Goal: Transaction & Acquisition: Purchase product/service

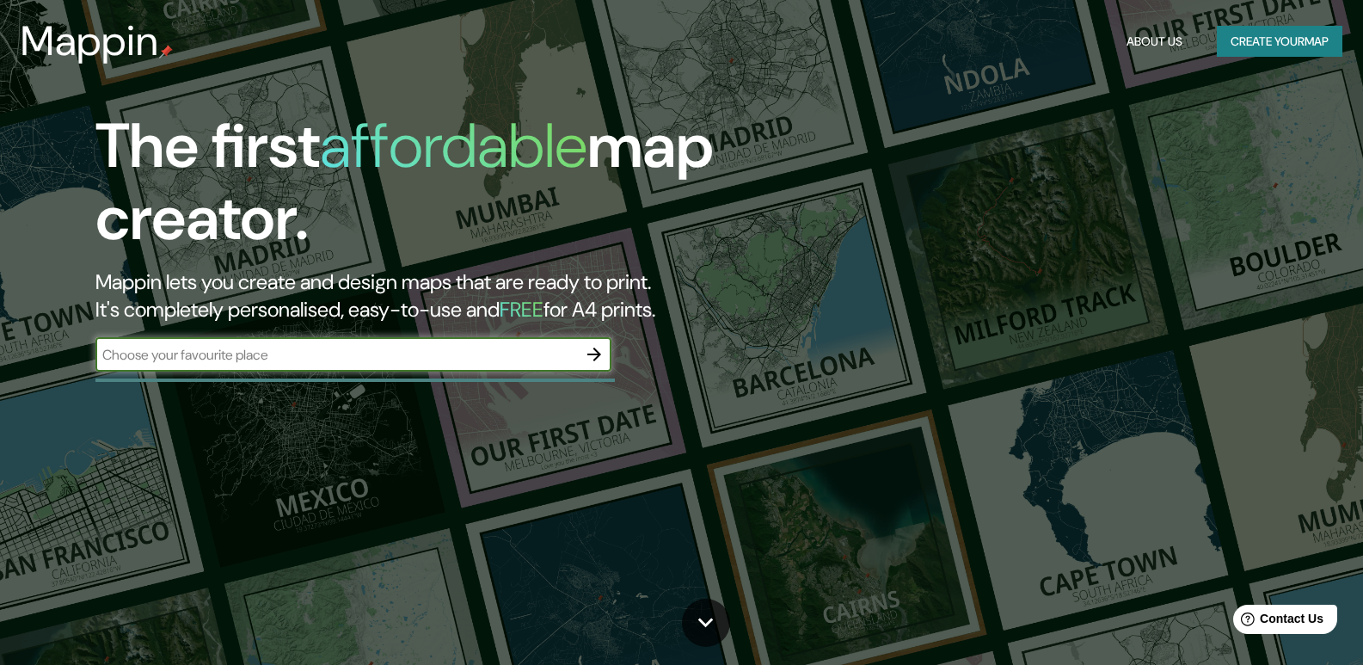
click at [259, 358] on input "text" at bounding box center [336, 355] width 482 height 20
type input "santa cruz"
click at [600, 358] on icon "button" at bounding box center [594, 354] width 21 height 21
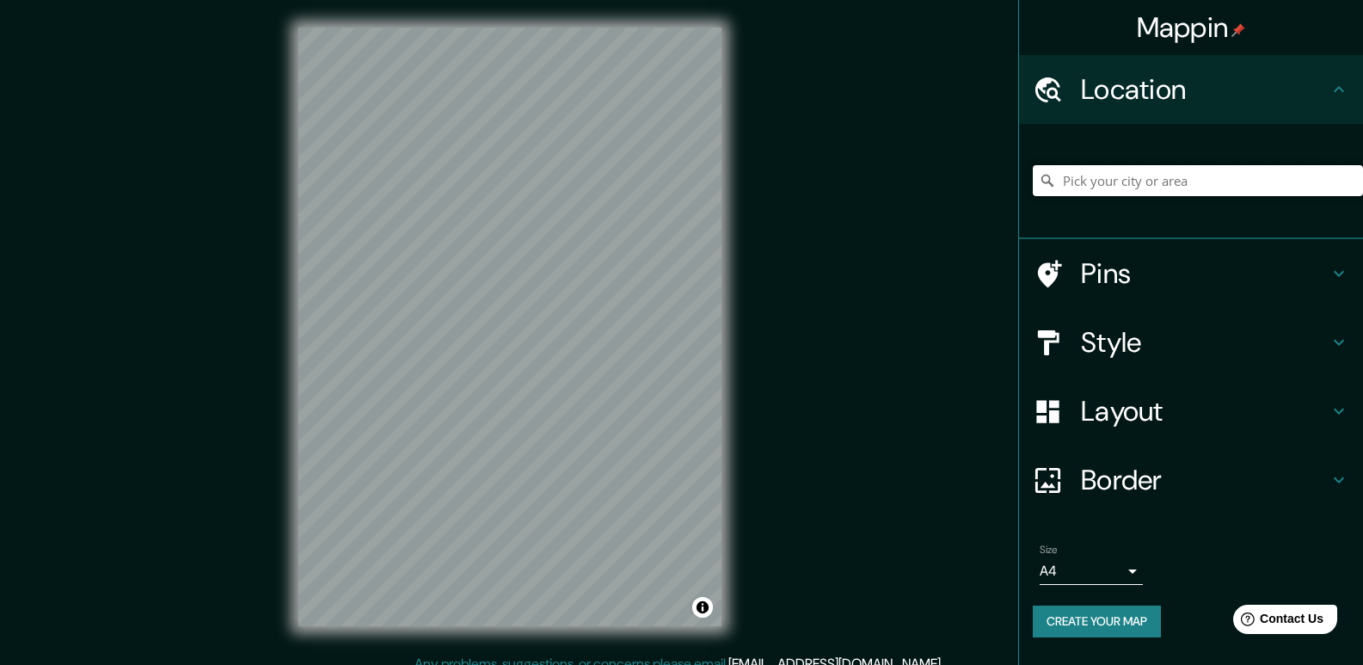
click at [1133, 186] on input "Pick your city or area" at bounding box center [1198, 180] width 330 height 31
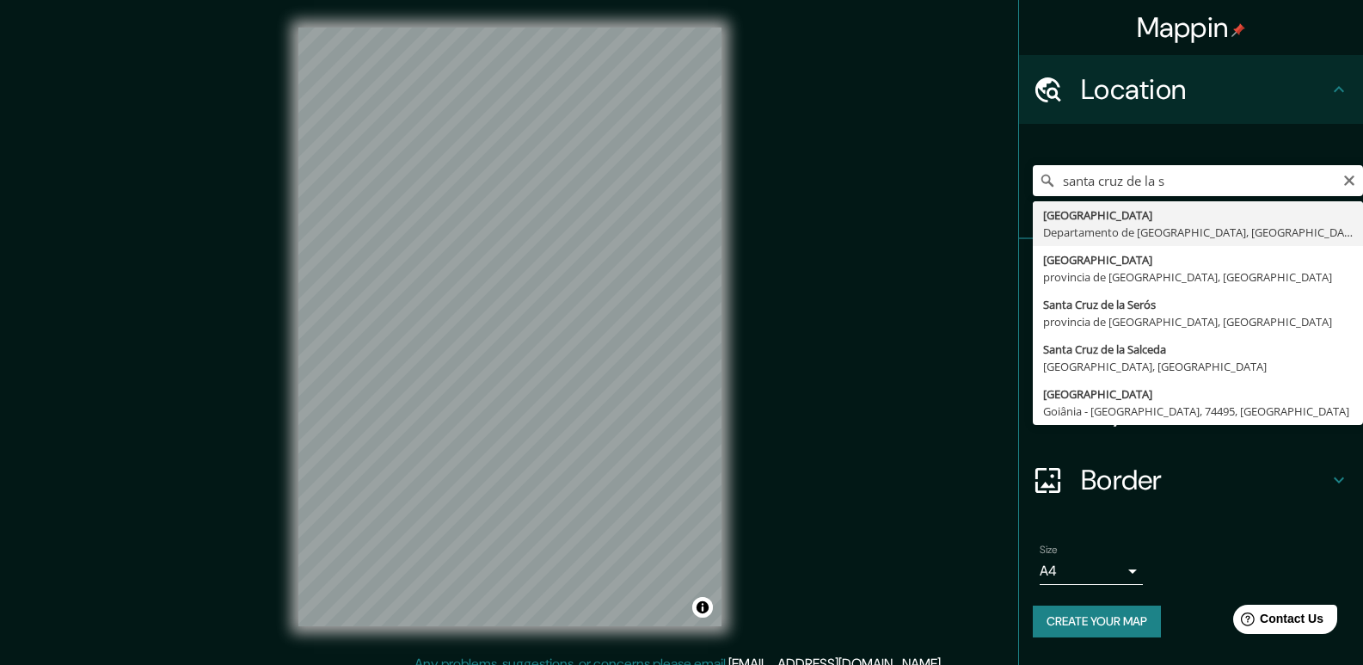
type input "[GEOGRAPHIC_DATA], [GEOGRAPHIC_DATA], [GEOGRAPHIC_DATA]"
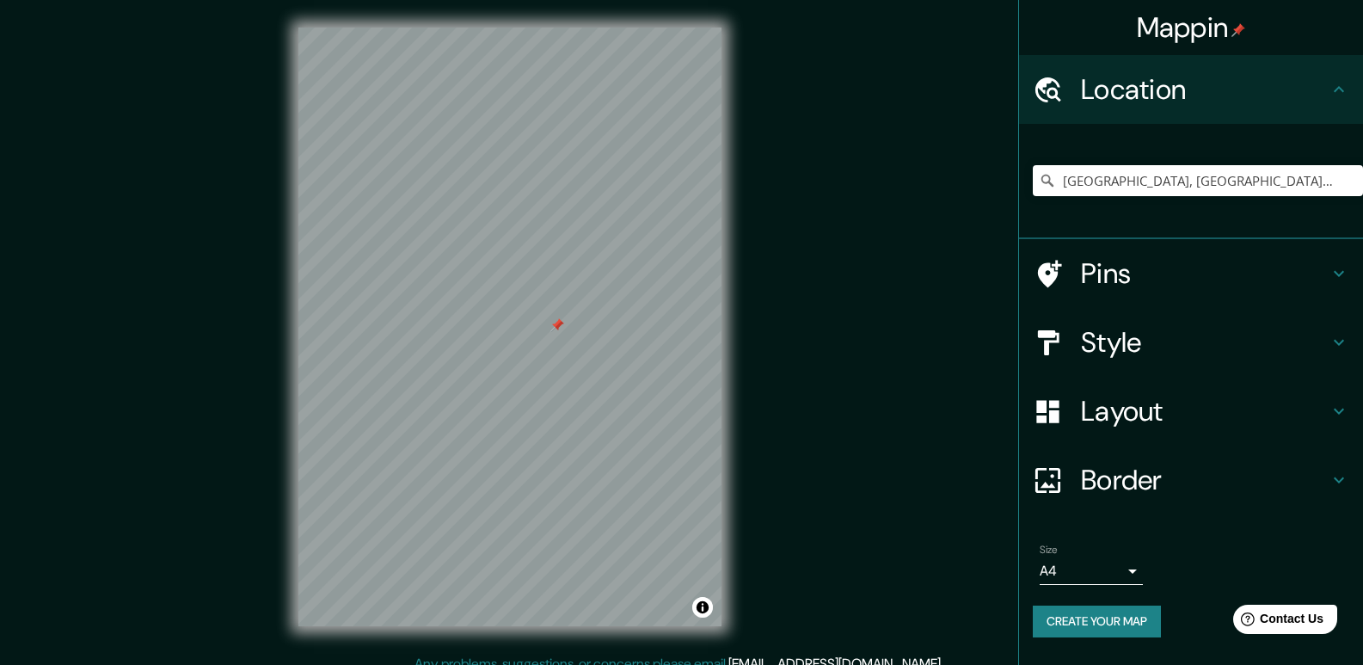
drag, startPoint x: 600, startPoint y: 325, endPoint x: 562, endPoint y: 331, distance: 38.3
click at [562, 331] on div at bounding box center [558, 325] width 14 height 14
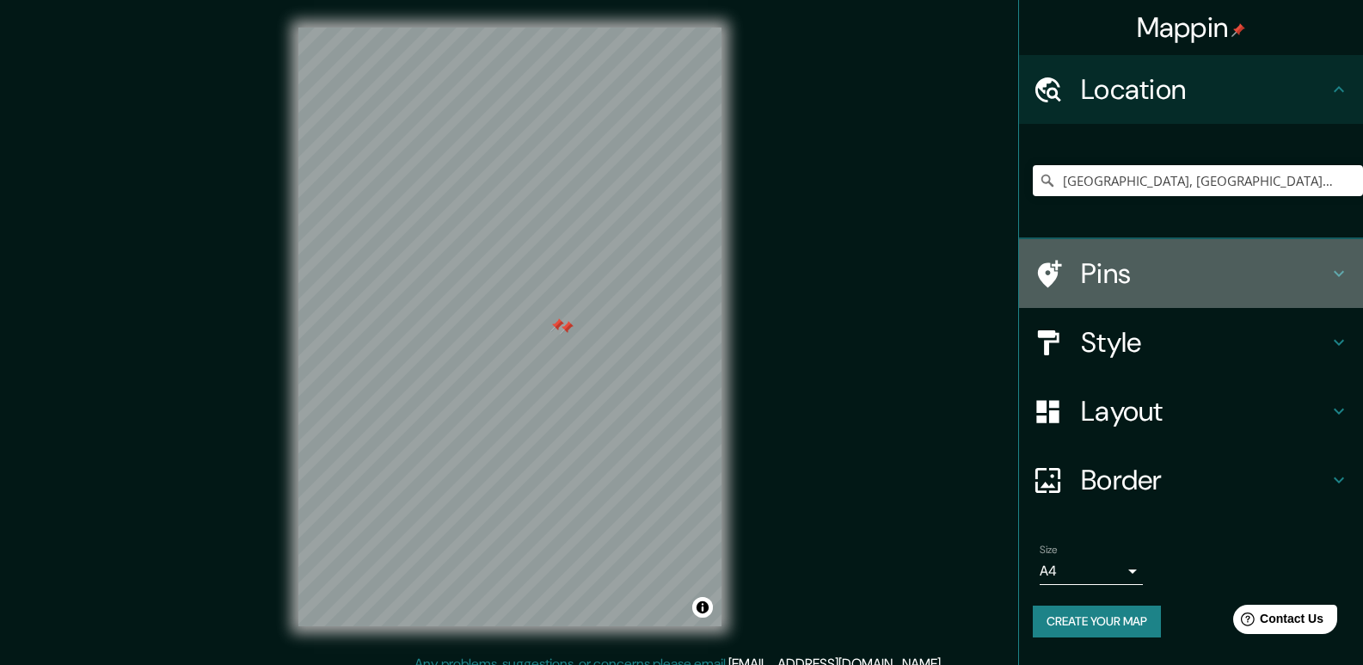
click at [1258, 287] on h4 "Pins" at bounding box center [1205, 273] width 248 height 34
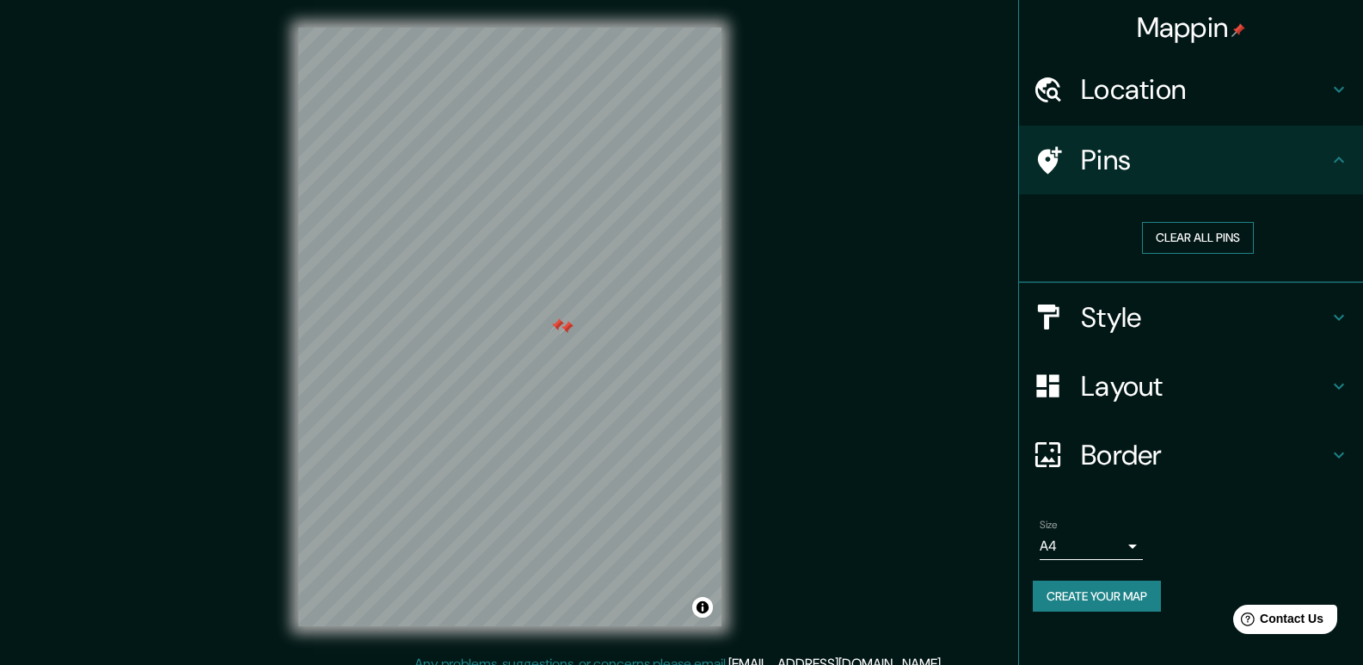
click at [1215, 242] on button "Clear all pins" at bounding box center [1198, 238] width 112 height 32
click at [1275, 387] on h4 "Layout" at bounding box center [1205, 386] width 248 height 34
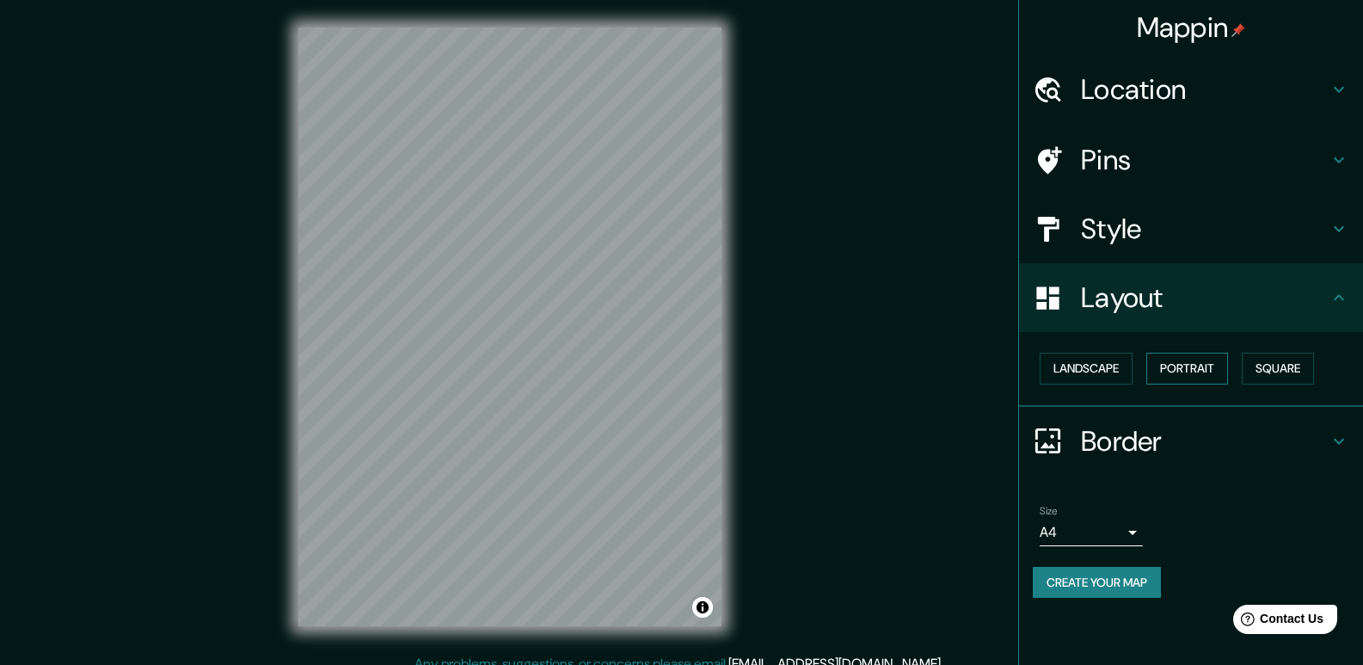
click at [1152, 371] on button "Portrait" at bounding box center [1188, 369] width 82 height 32
click at [1098, 365] on button "Landscape" at bounding box center [1086, 369] width 93 height 32
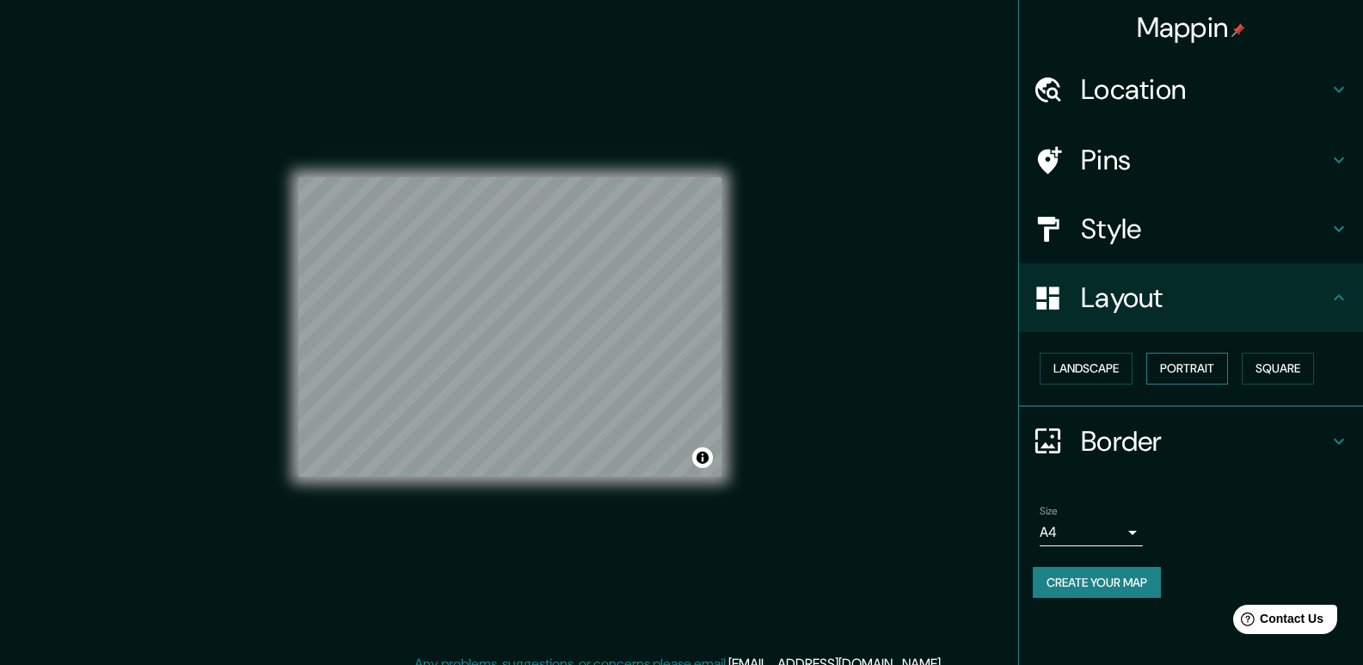
click at [1165, 369] on button "Portrait" at bounding box center [1188, 369] width 82 height 32
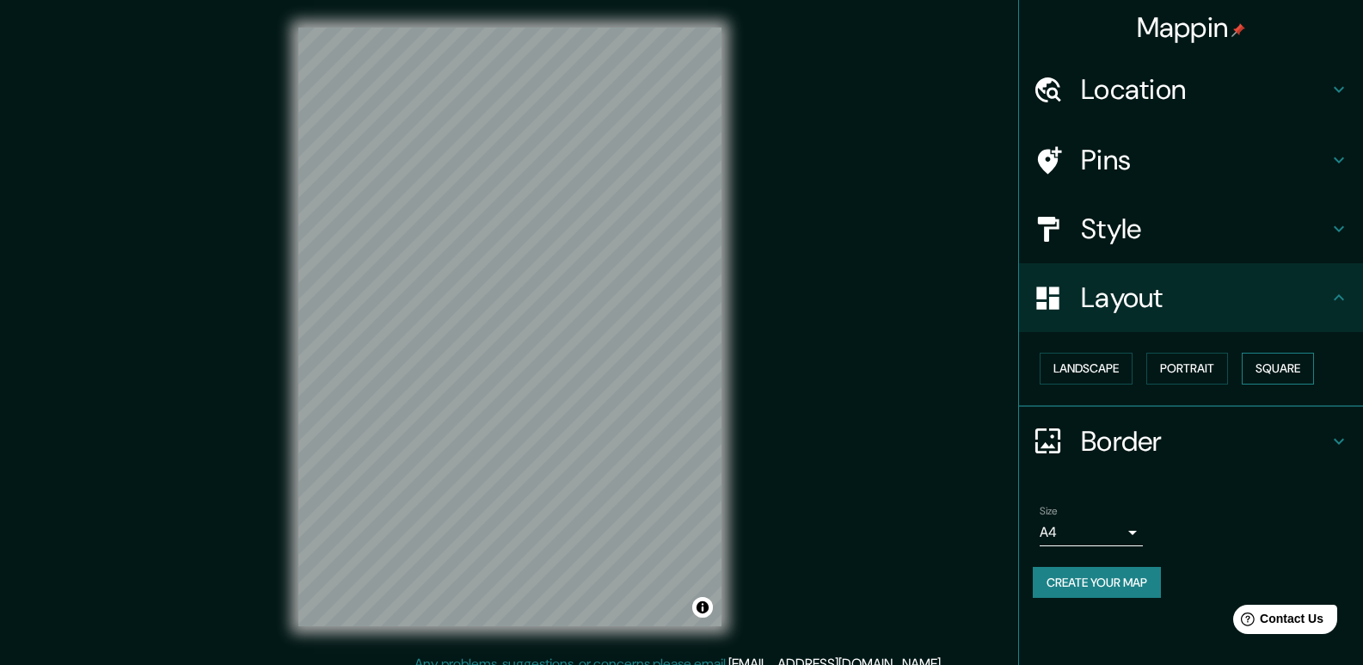
click at [1289, 368] on button "Square" at bounding box center [1278, 369] width 72 height 32
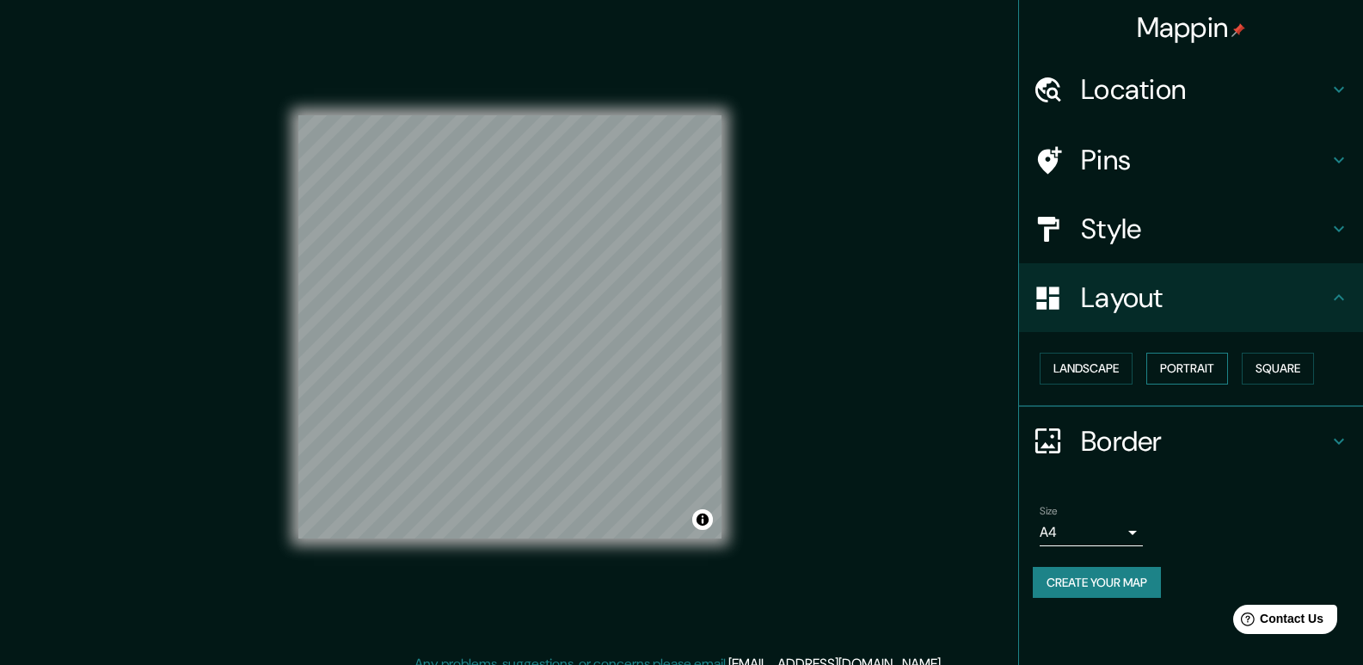
click at [1215, 366] on button "Portrait" at bounding box center [1188, 369] width 82 height 32
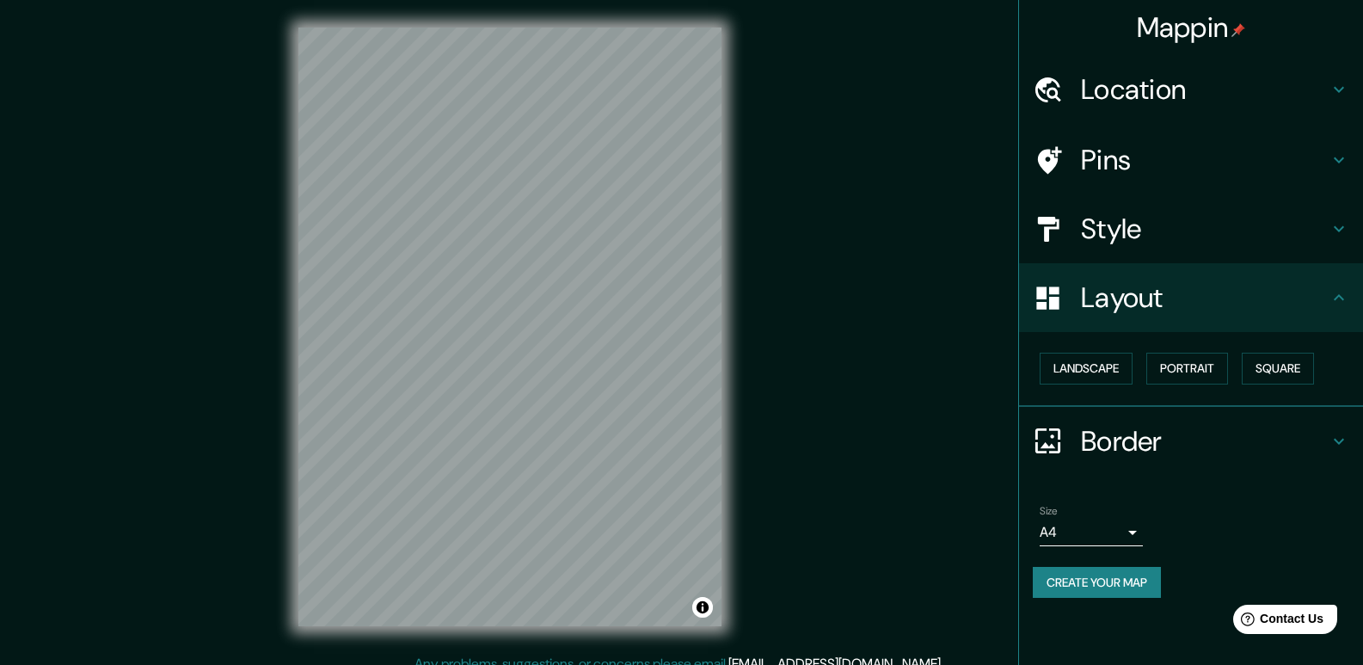
click at [1149, 451] on h4 "Border" at bounding box center [1205, 441] width 248 height 34
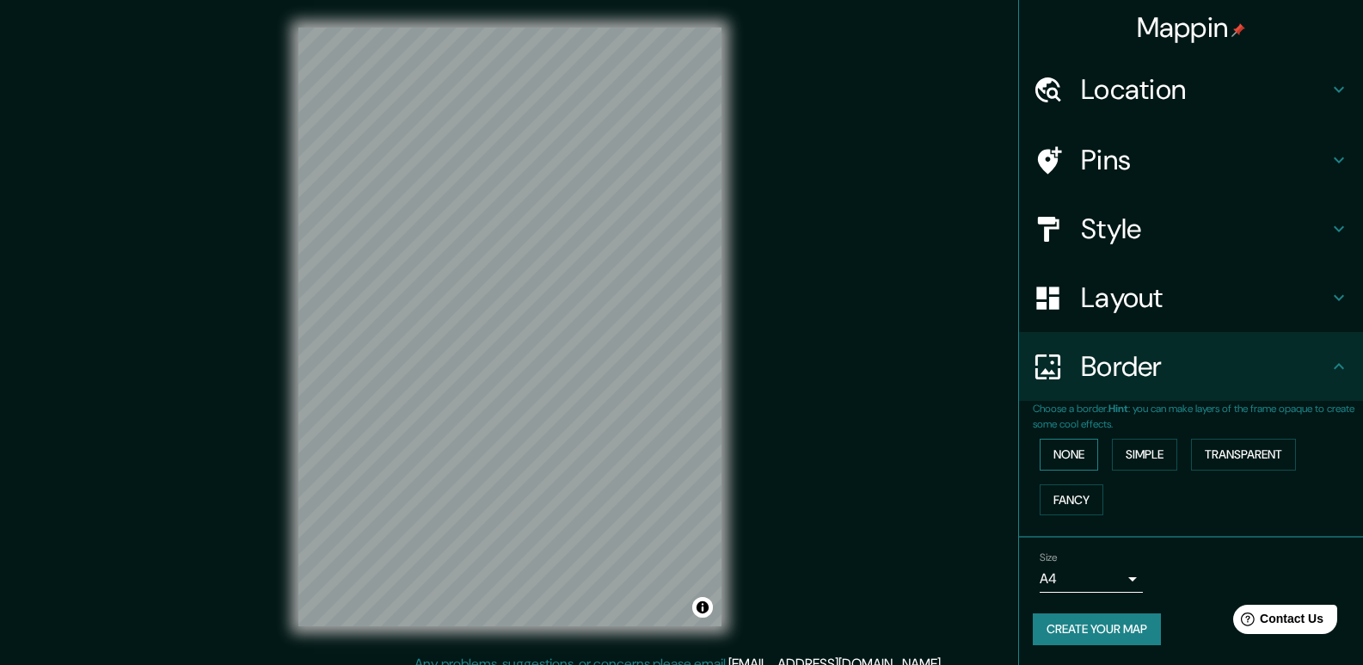
click at [1080, 459] on button "None" at bounding box center [1069, 455] width 58 height 32
click at [1136, 458] on button "Simple" at bounding box center [1144, 455] width 65 height 32
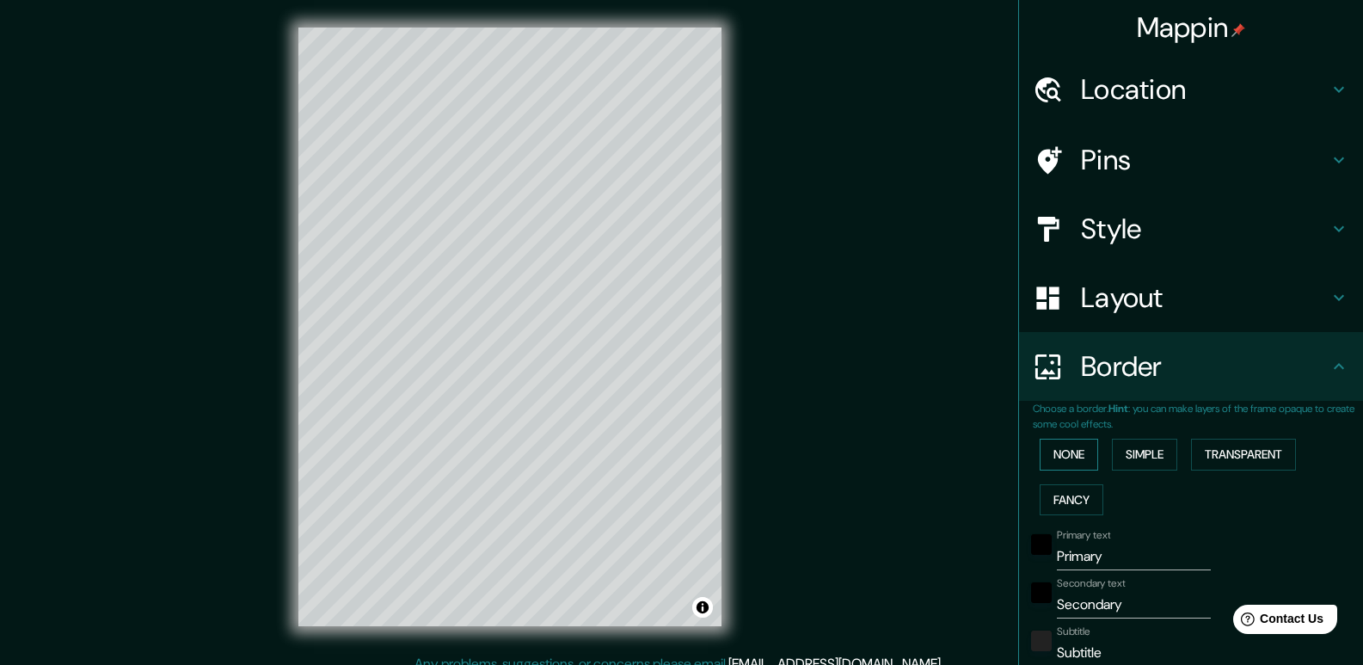
click at [1082, 453] on button "None" at bounding box center [1069, 455] width 58 height 32
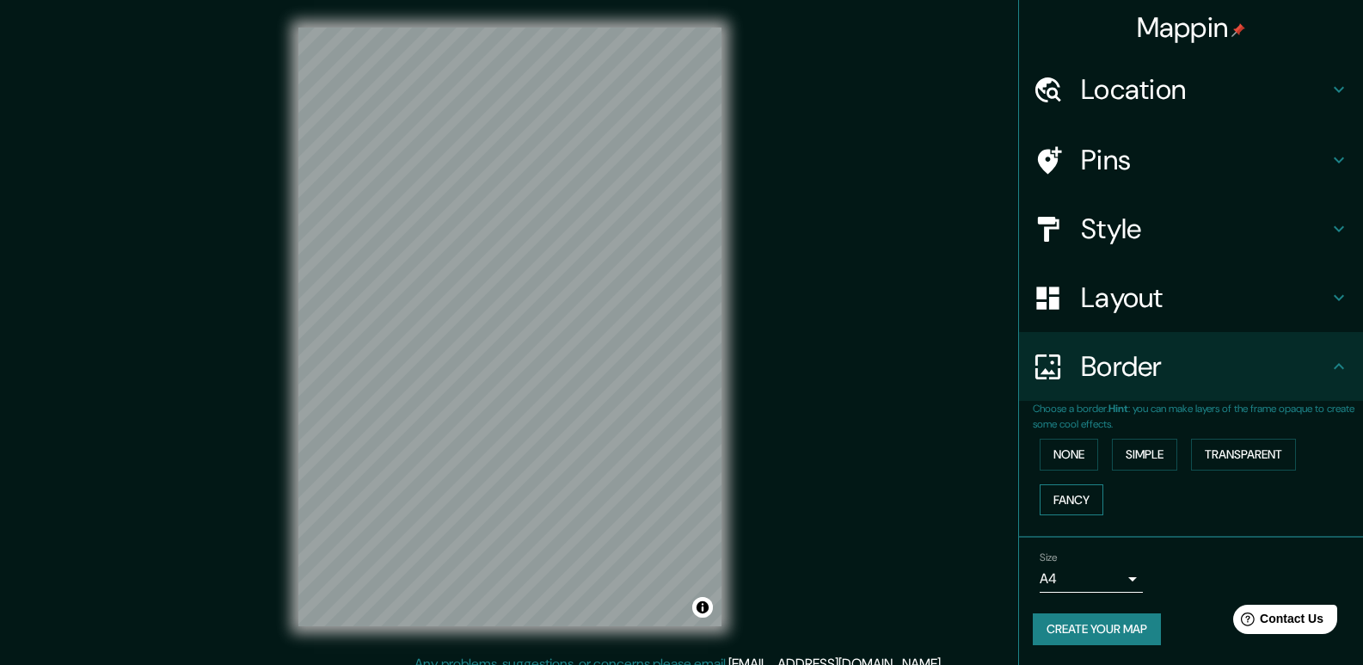
click at [1085, 494] on button "Fancy" at bounding box center [1072, 500] width 64 height 32
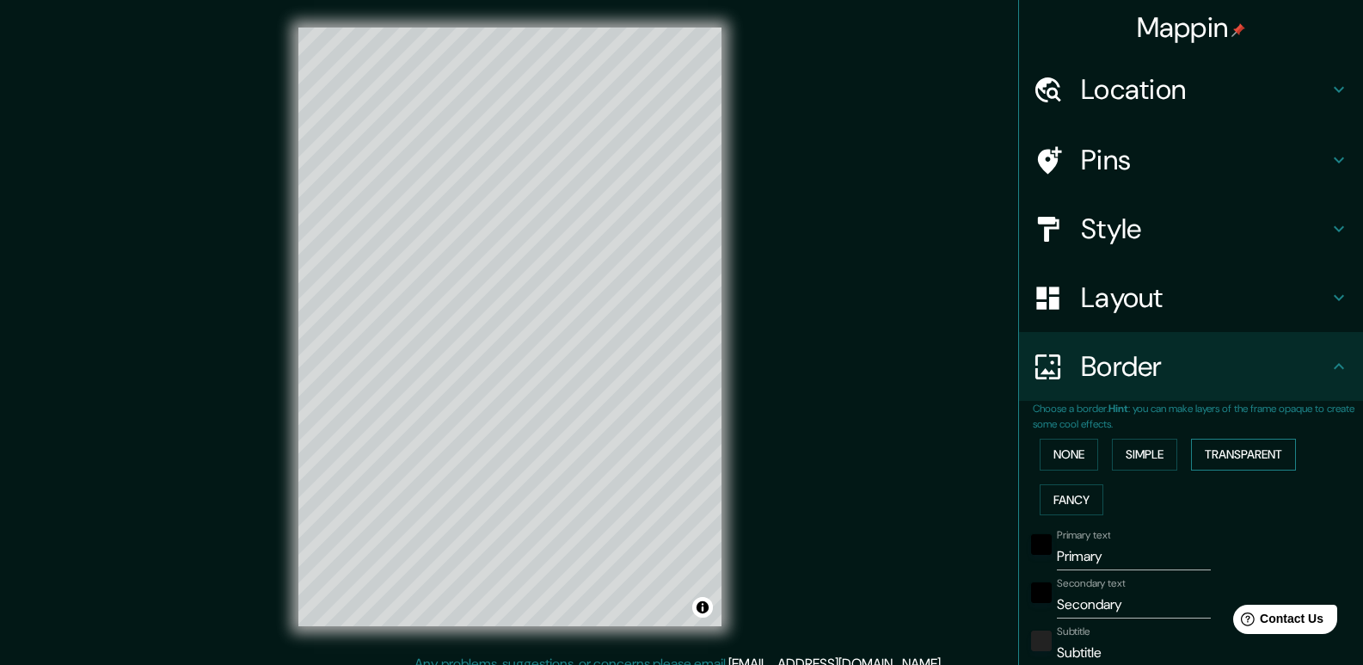
click at [1213, 458] on button "Transparent" at bounding box center [1243, 455] width 105 height 32
click at [1042, 468] on button "None" at bounding box center [1069, 455] width 58 height 32
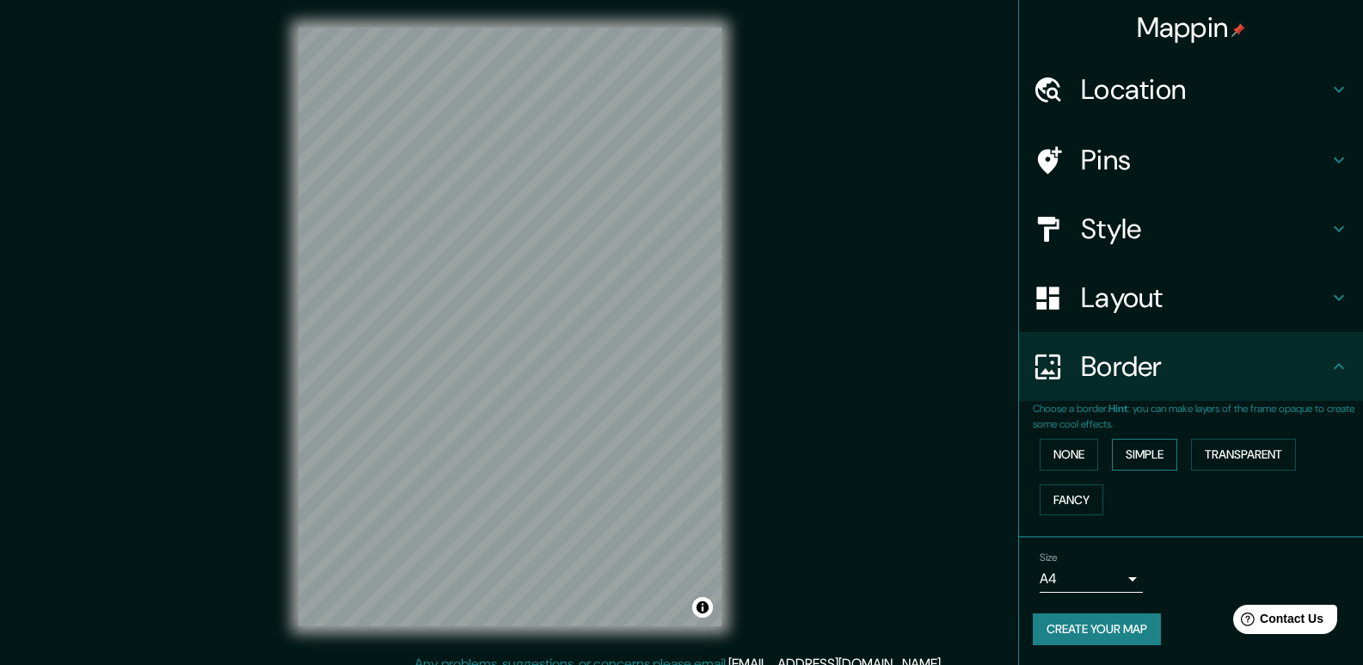
scroll to position [1, 0]
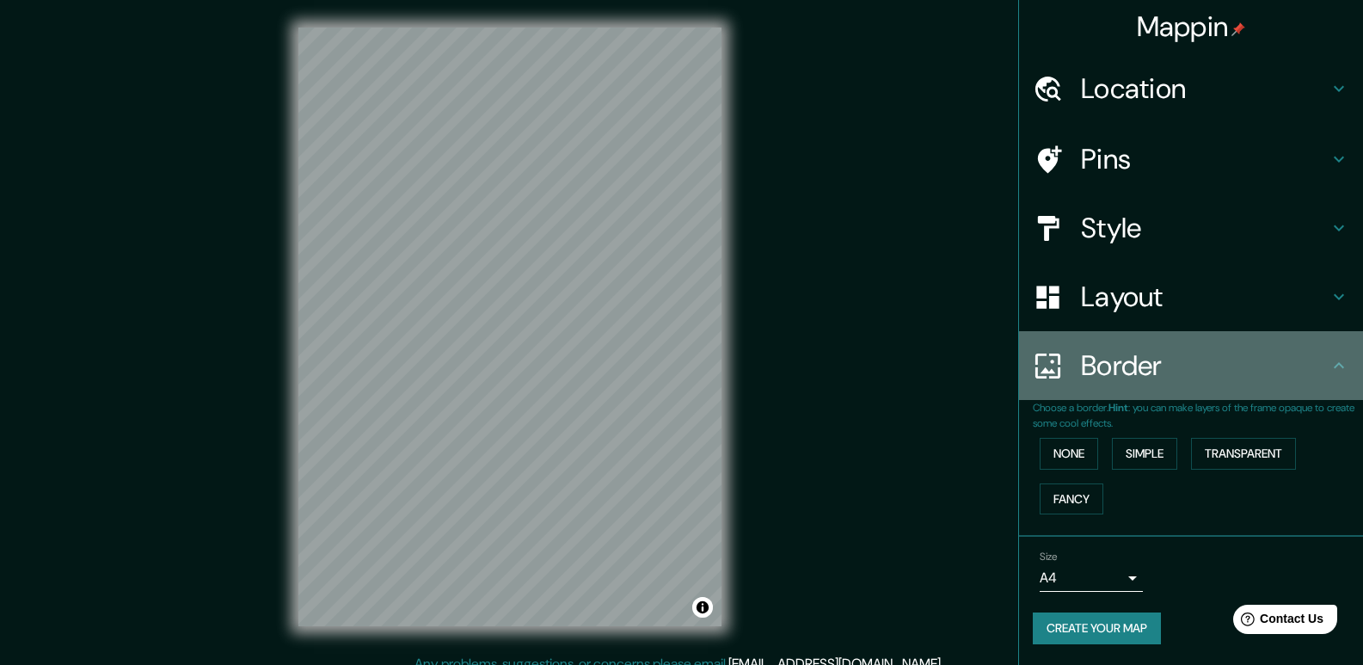
click at [1213, 377] on h4 "Border" at bounding box center [1205, 365] width 248 height 34
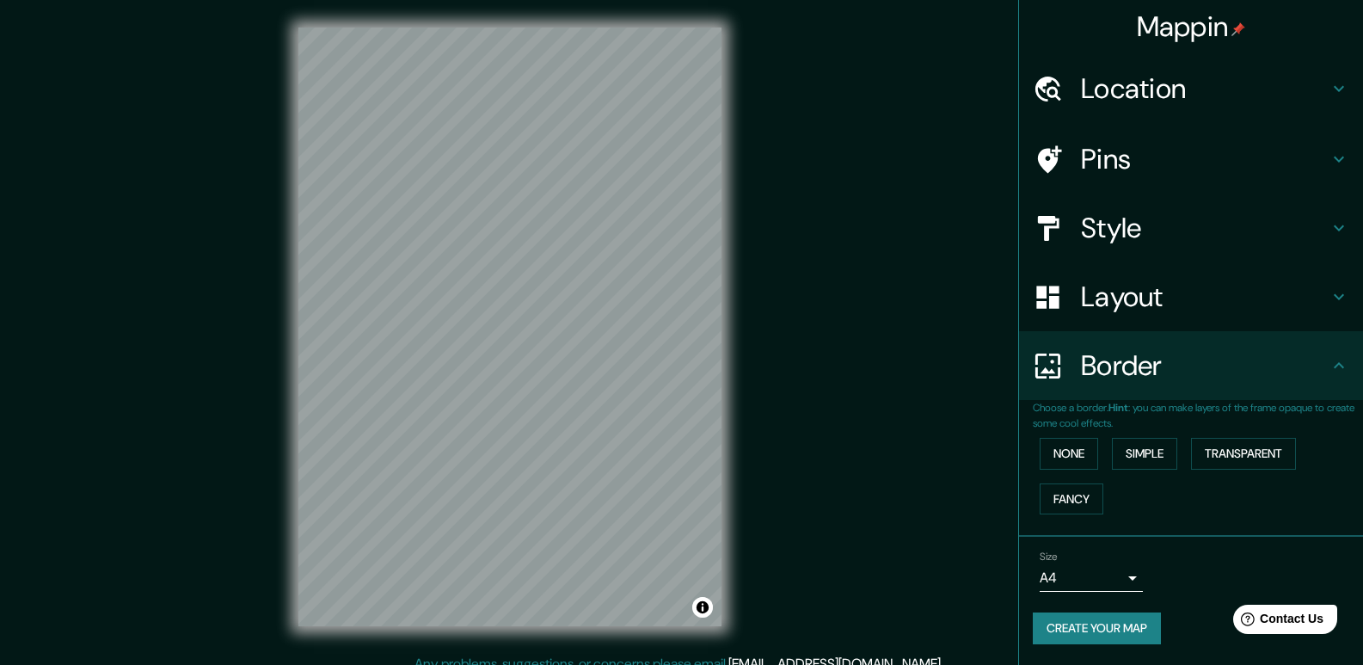
click at [1329, 356] on icon at bounding box center [1339, 365] width 21 height 21
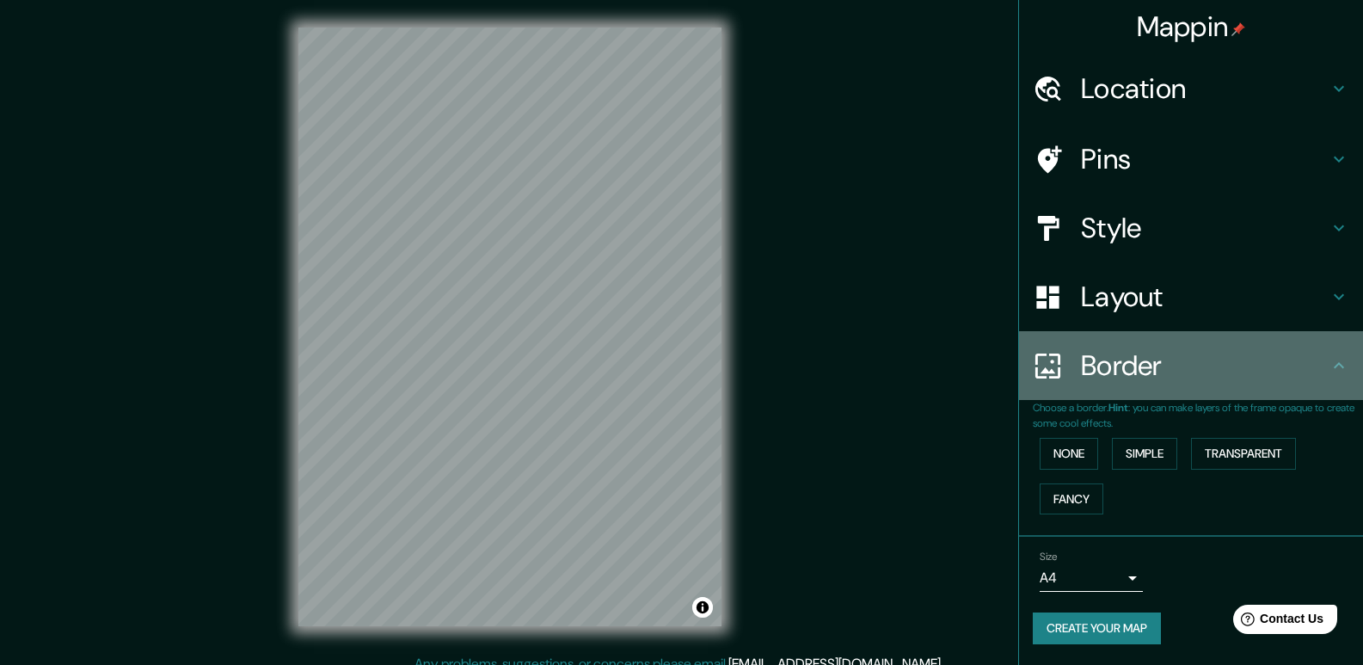
click at [1329, 356] on icon at bounding box center [1339, 365] width 21 height 21
click at [1317, 383] on div "Border" at bounding box center [1191, 365] width 344 height 69
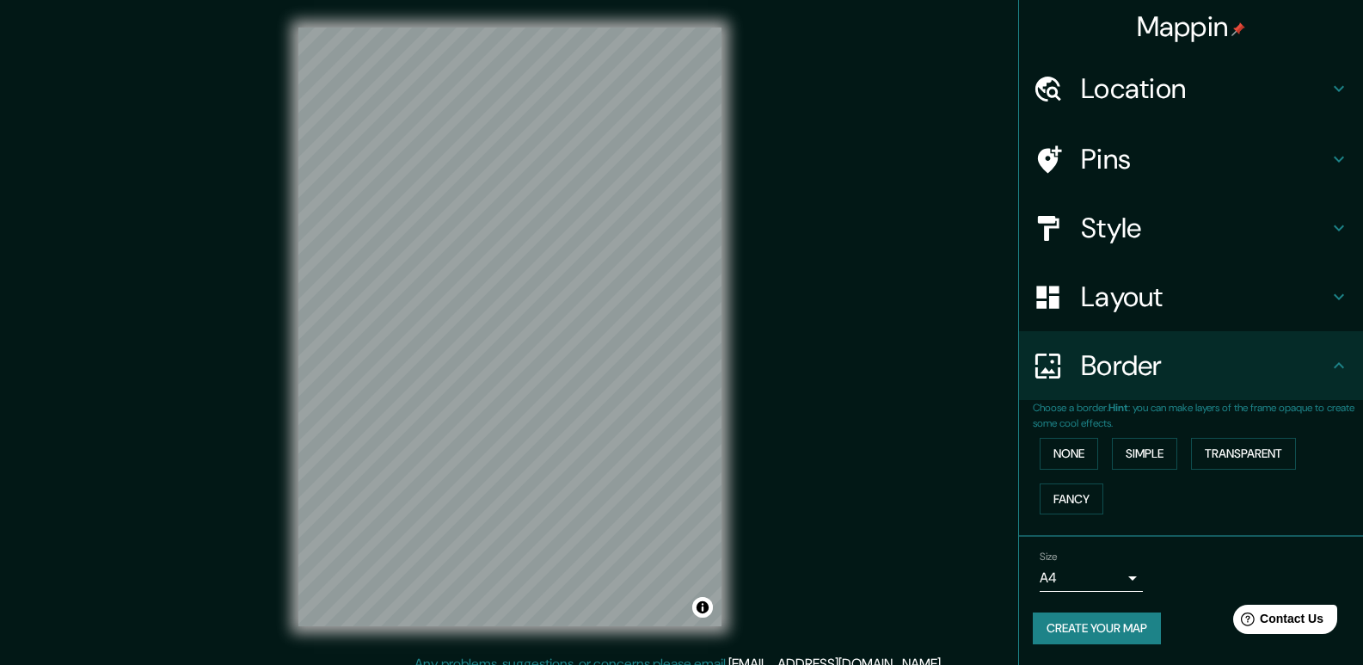
click at [1329, 373] on icon at bounding box center [1339, 365] width 21 height 21
click at [1308, 304] on h4 "Layout" at bounding box center [1205, 297] width 248 height 34
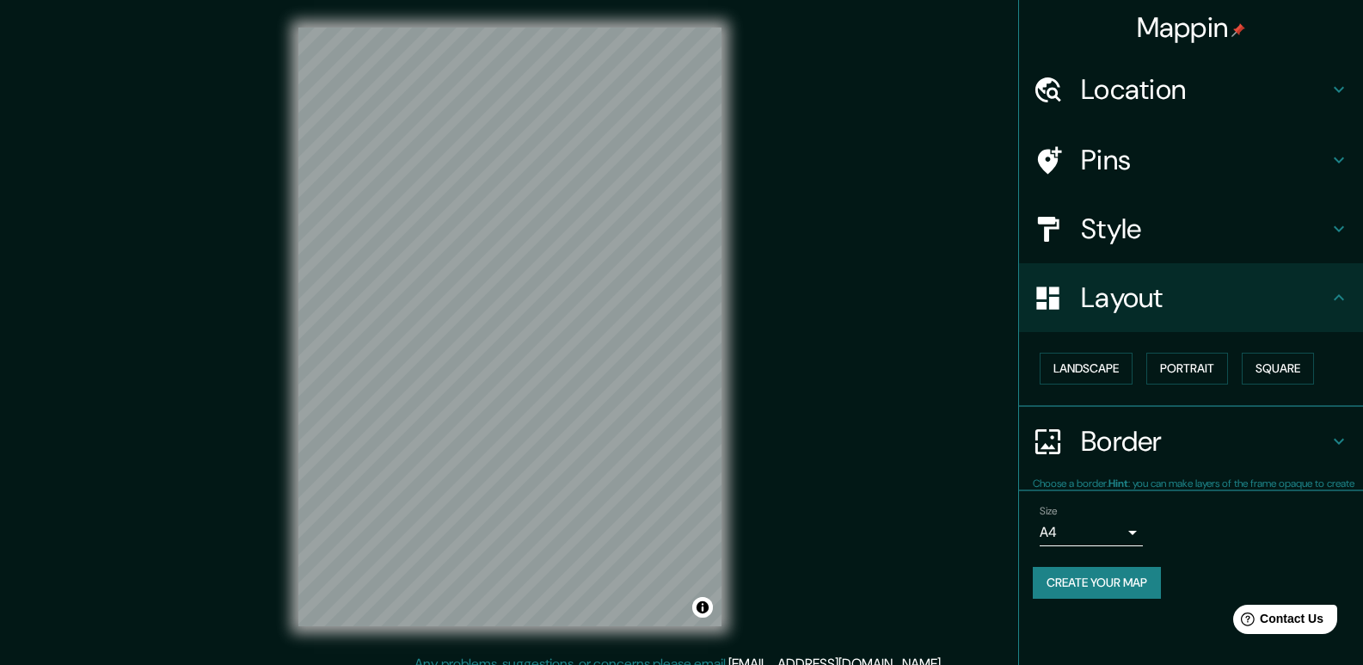
scroll to position [0, 0]
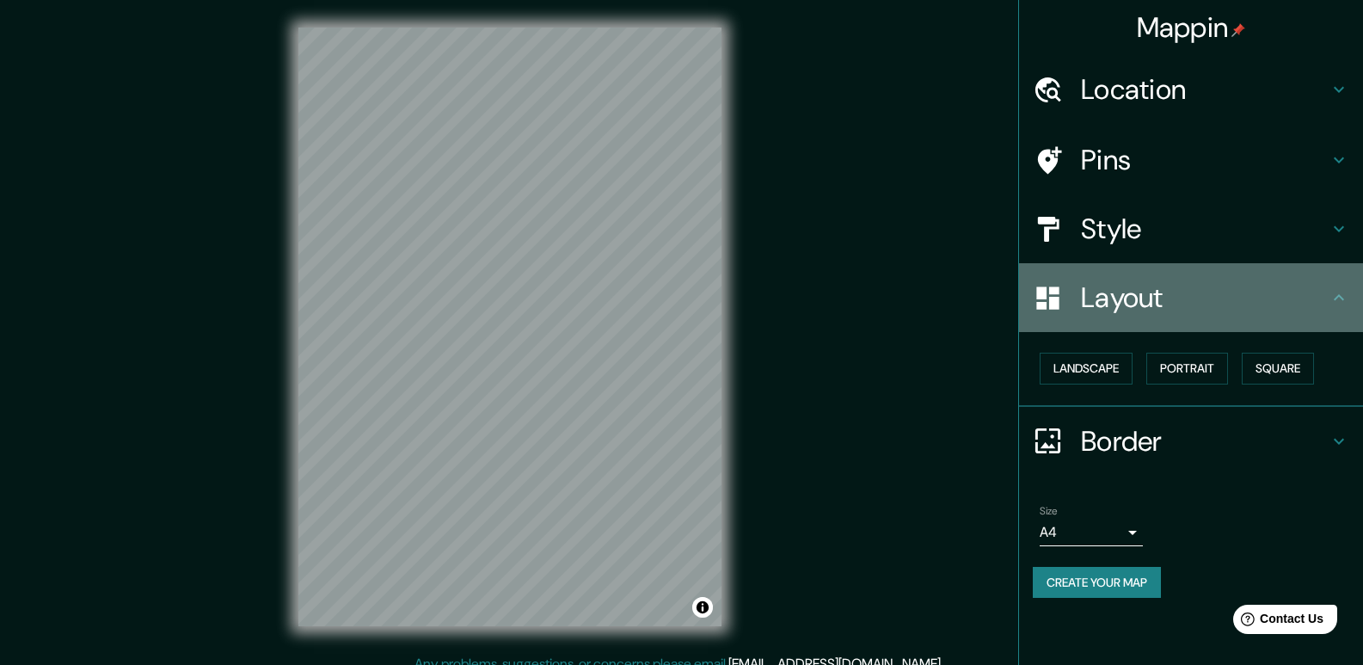
click at [1327, 299] on h4 "Layout" at bounding box center [1205, 297] width 248 height 34
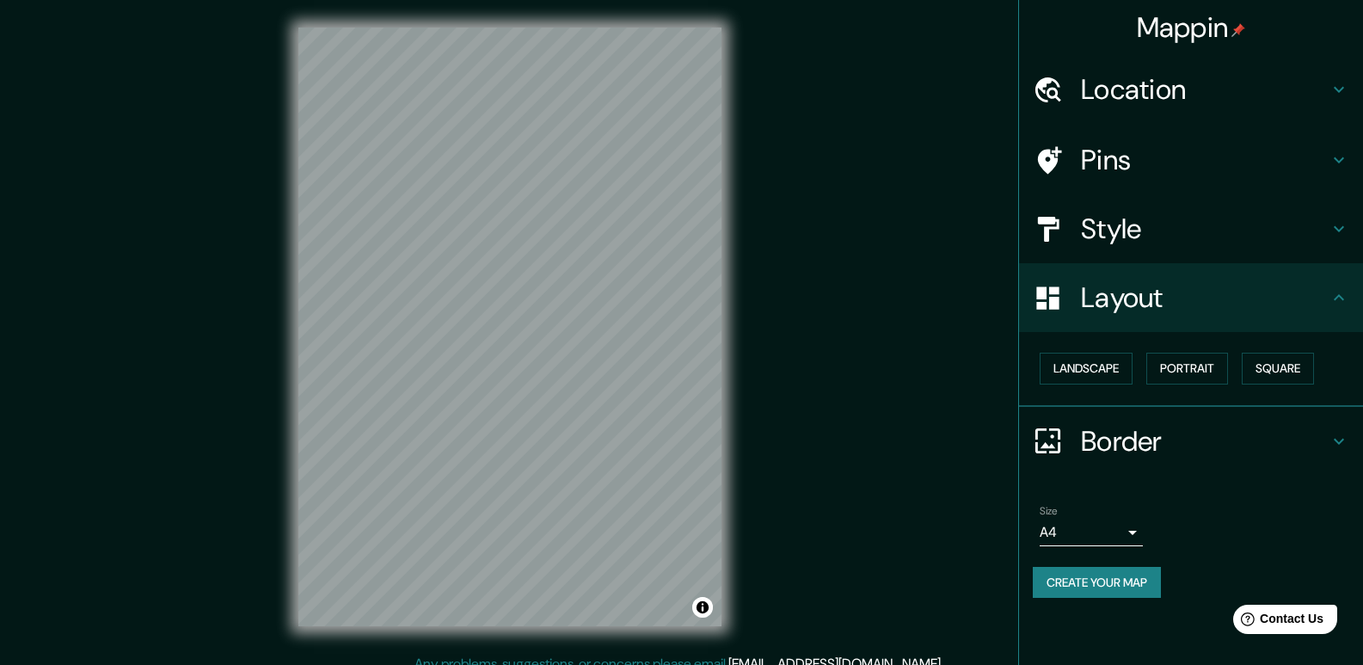
click at [1341, 225] on icon at bounding box center [1339, 228] width 21 height 21
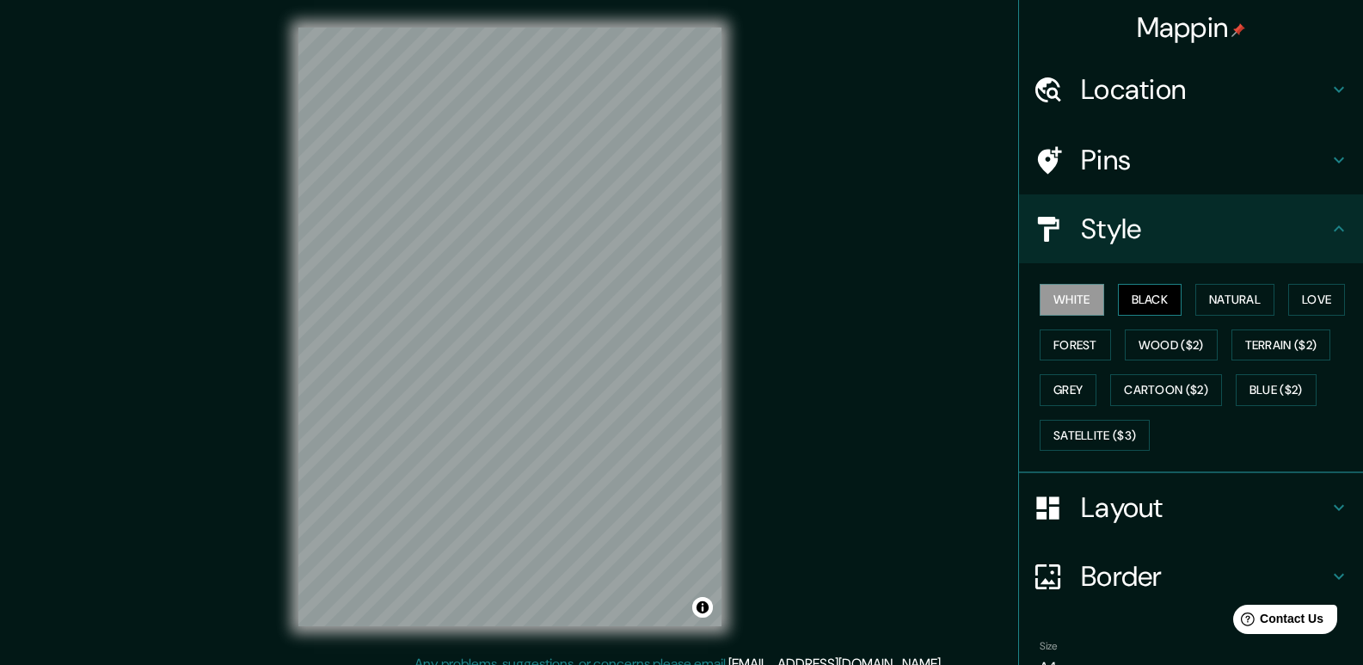
click at [1152, 292] on button "Black" at bounding box center [1150, 300] width 65 height 32
click at [1196, 303] on button "Natural" at bounding box center [1235, 300] width 79 height 32
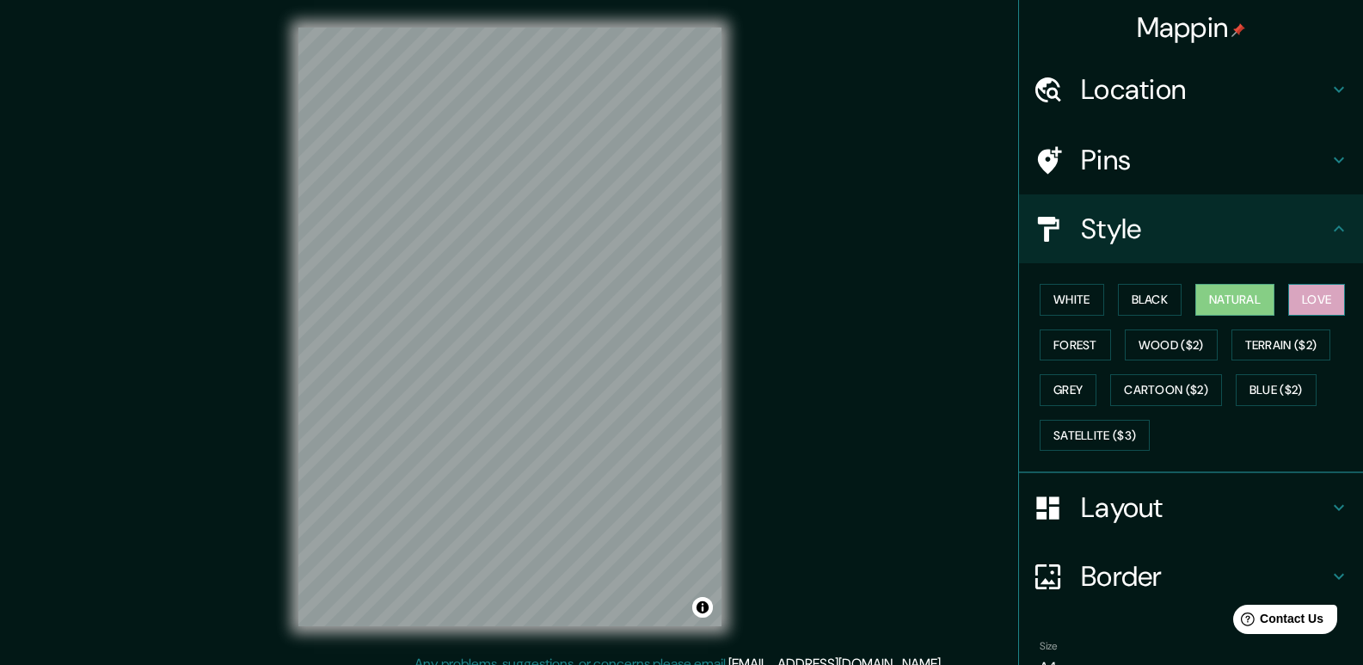
click at [1304, 298] on button "Love" at bounding box center [1317, 300] width 57 height 32
click at [1072, 360] on button "Forest" at bounding box center [1075, 345] width 71 height 32
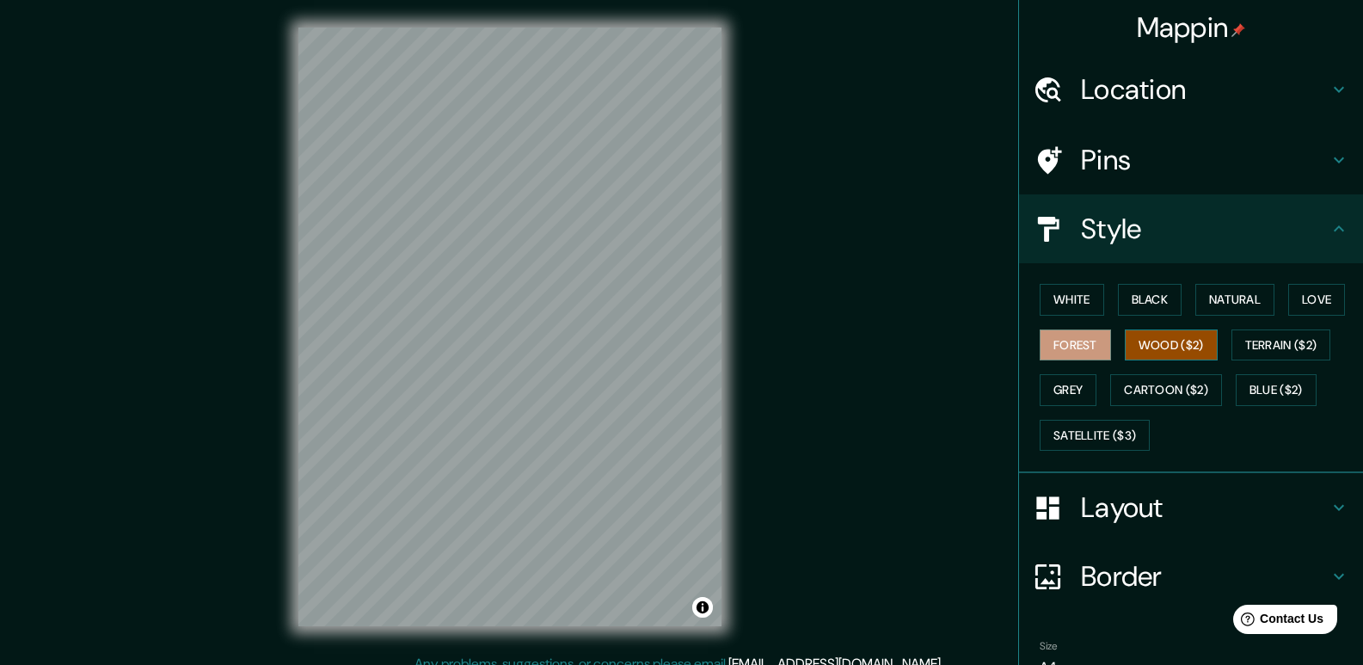
click at [1141, 351] on button "Wood ($2)" at bounding box center [1171, 345] width 93 height 32
click at [1260, 352] on button "Terrain ($2)" at bounding box center [1282, 345] width 100 height 32
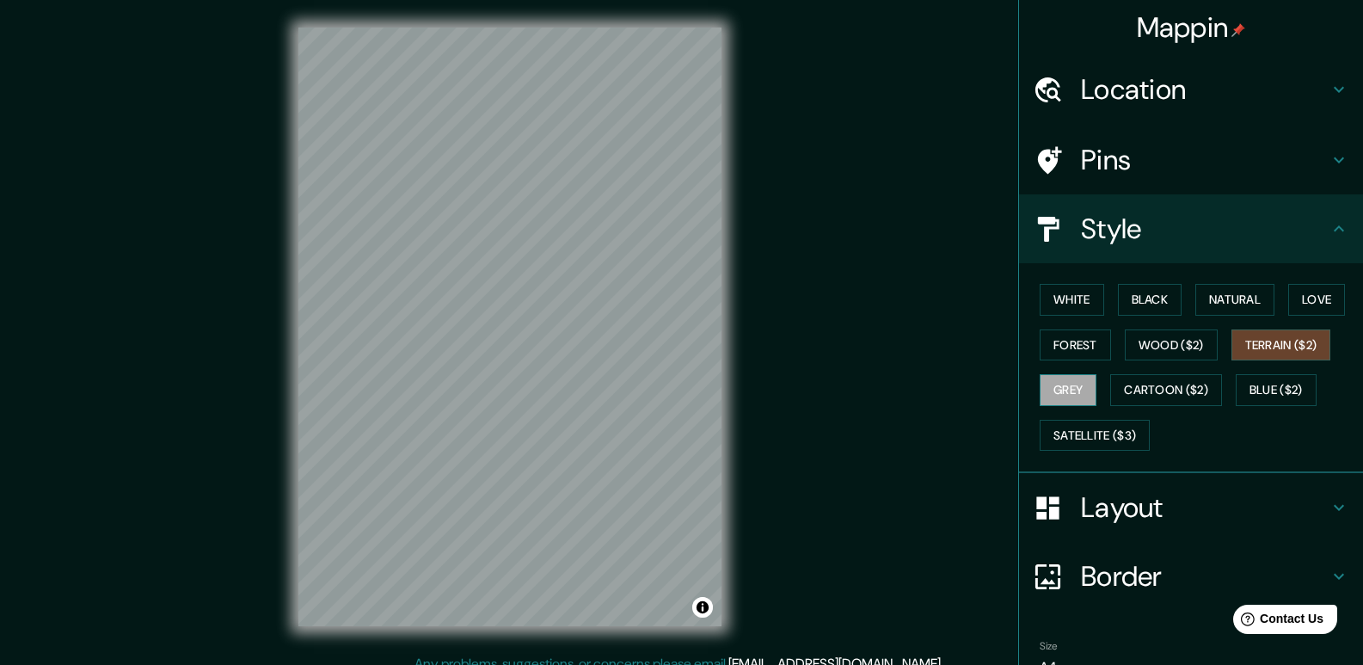
click at [1040, 394] on button "Grey" at bounding box center [1068, 390] width 57 height 32
click at [1164, 384] on button "Cartoon ($2)" at bounding box center [1167, 390] width 112 height 32
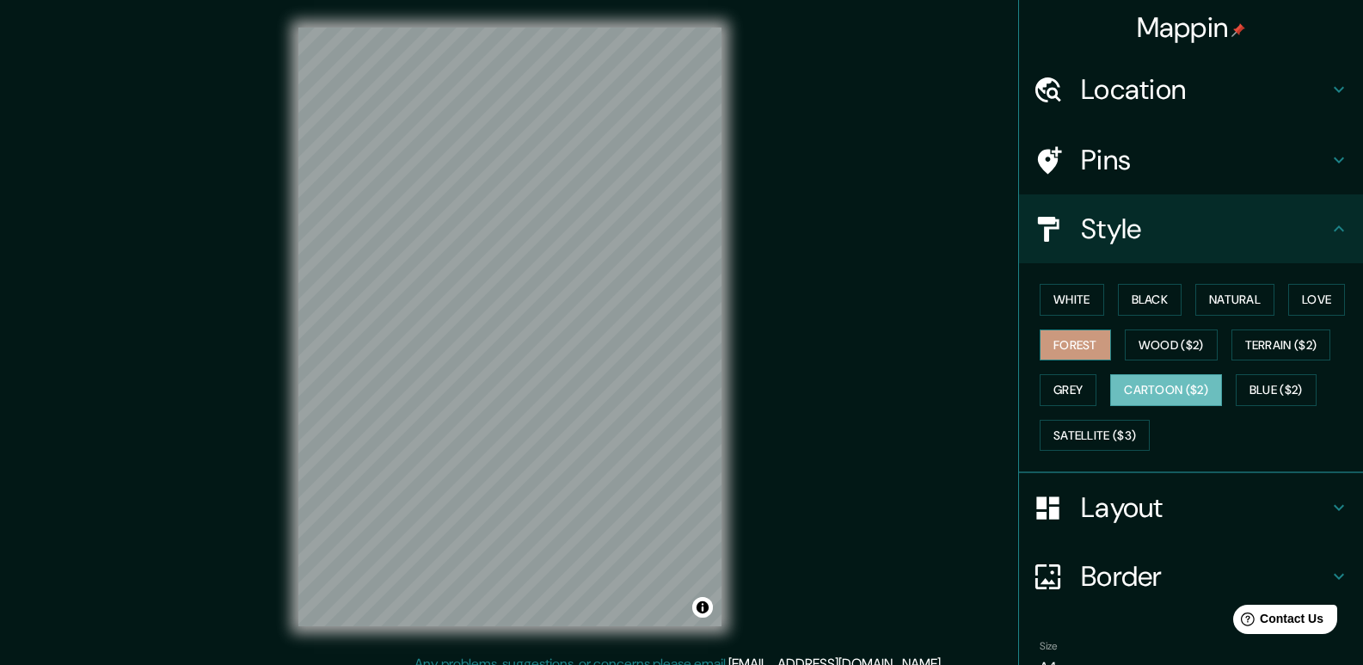
click at [1068, 352] on button "Forest" at bounding box center [1075, 345] width 71 height 32
click at [1326, 304] on button "Love" at bounding box center [1317, 300] width 57 height 32
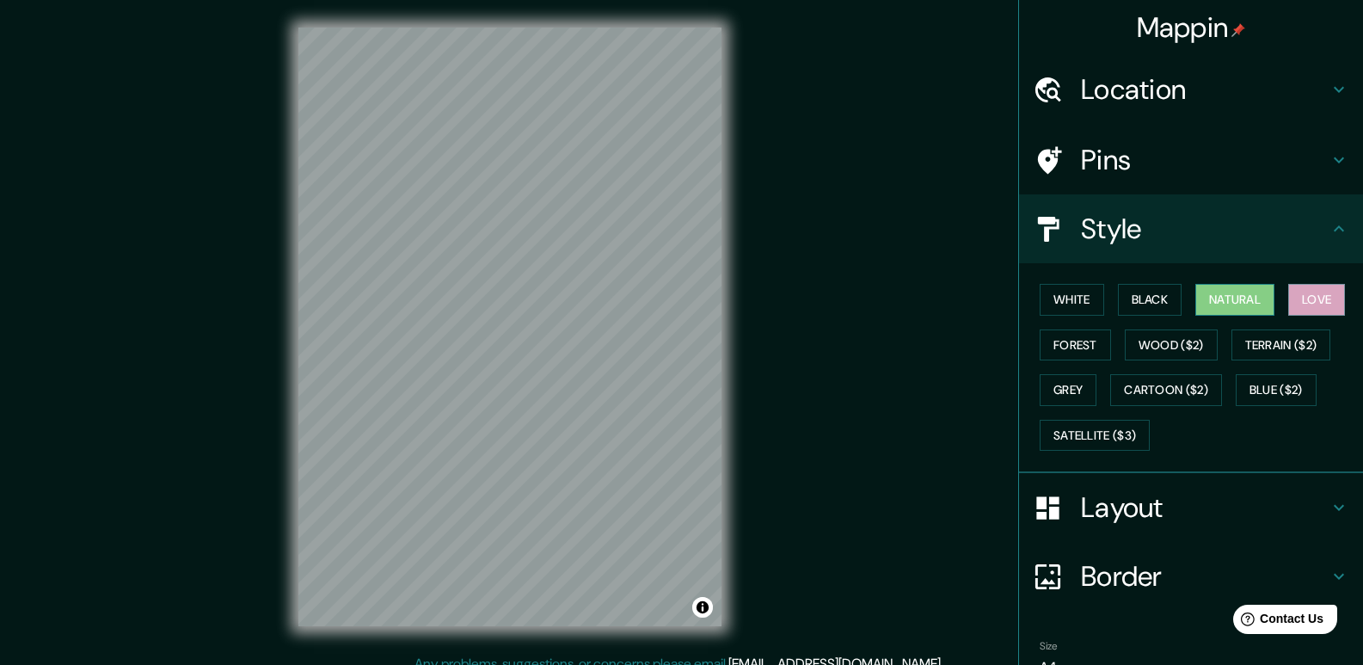
click at [1227, 286] on button "Natural" at bounding box center [1235, 300] width 79 height 32
click at [1146, 300] on button "Black" at bounding box center [1150, 300] width 65 height 32
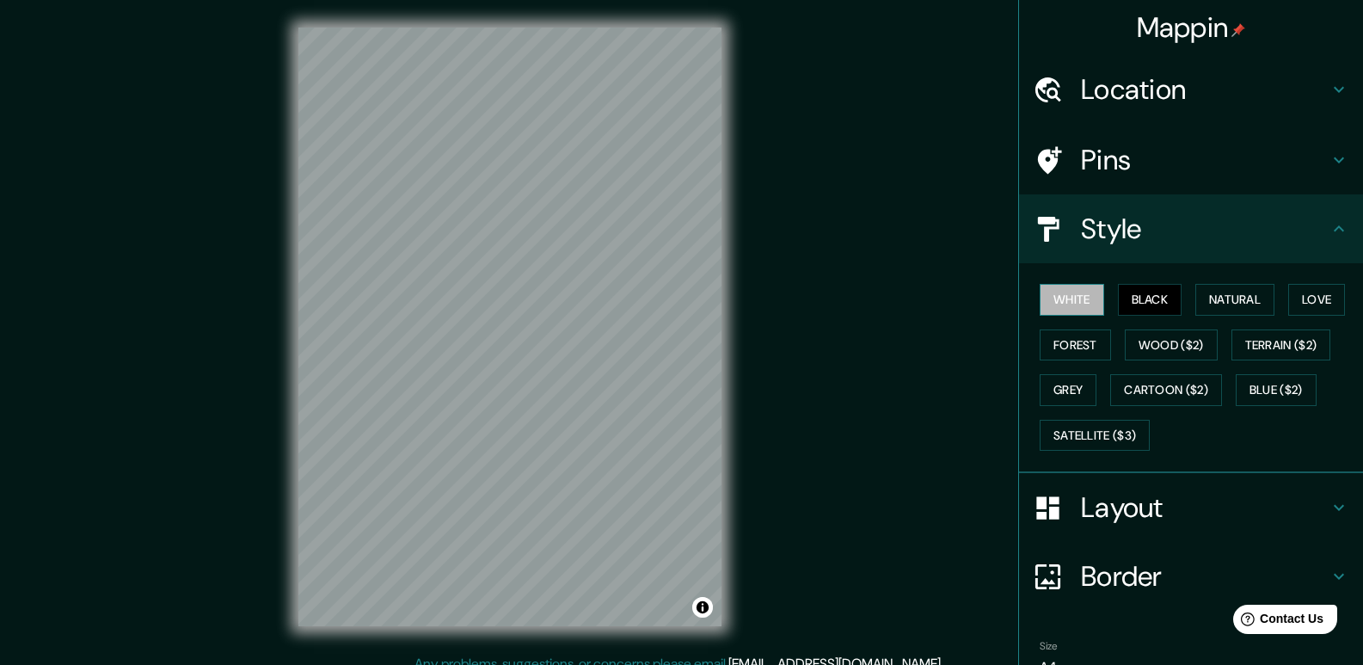
click at [1085, 296] on button "White" at bounding box center [1072, 300] width 65 height 32
click at [1232, 305] on button "Natural" at bounding box center [1235, 300] width 79 height 32
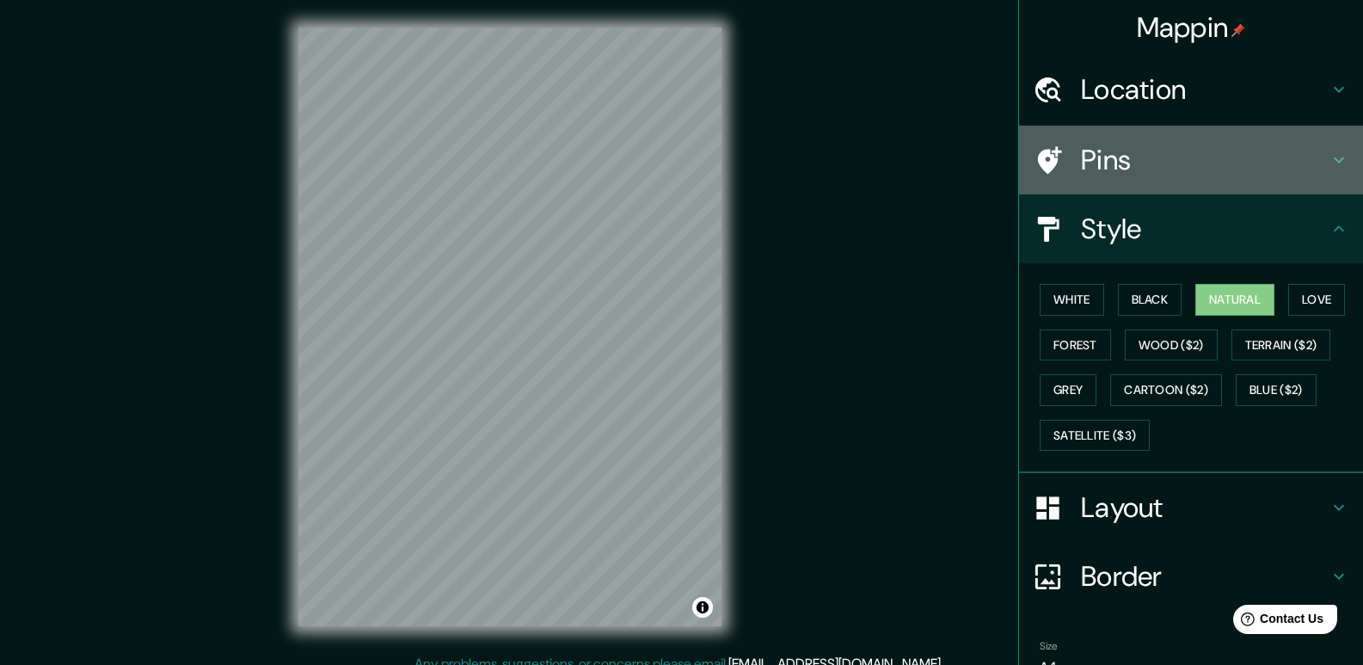
click at [1166, 179] on div "Pins" at bounding box center [1191, 160] width 344 height 69
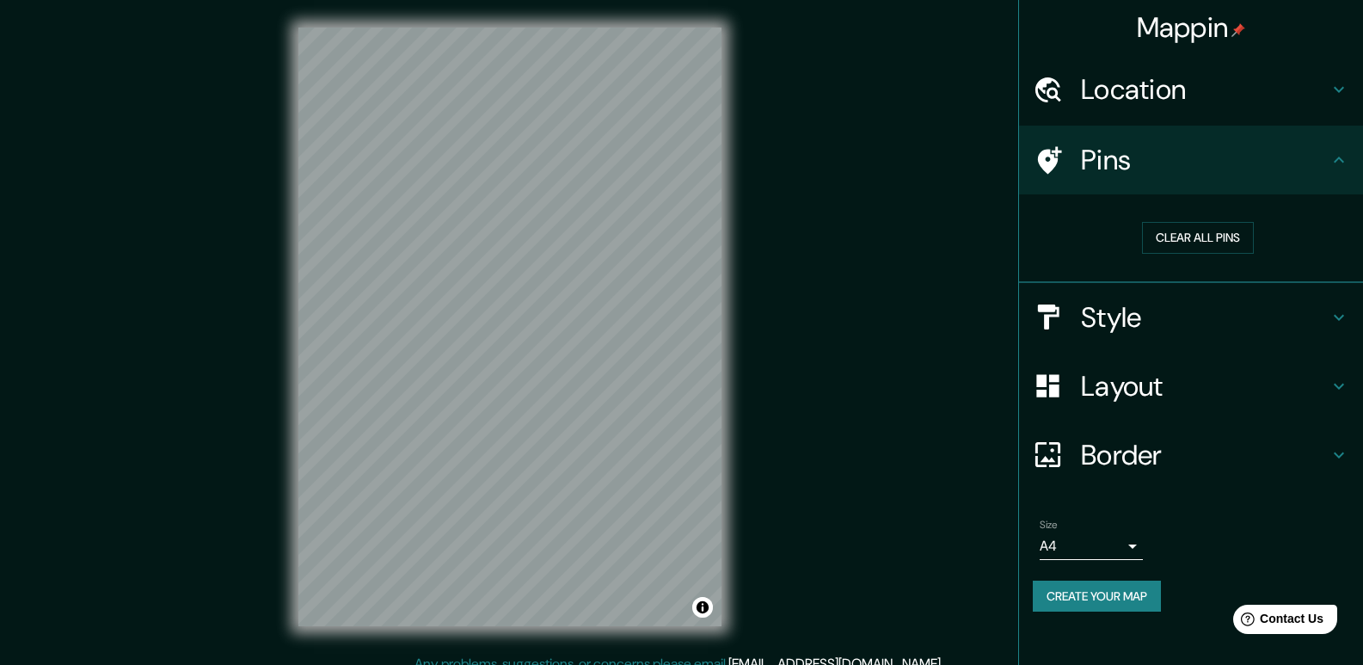
click at [1209, 172] on h4 "Pins" at bounding box center [1205, 160] width 248 height 34
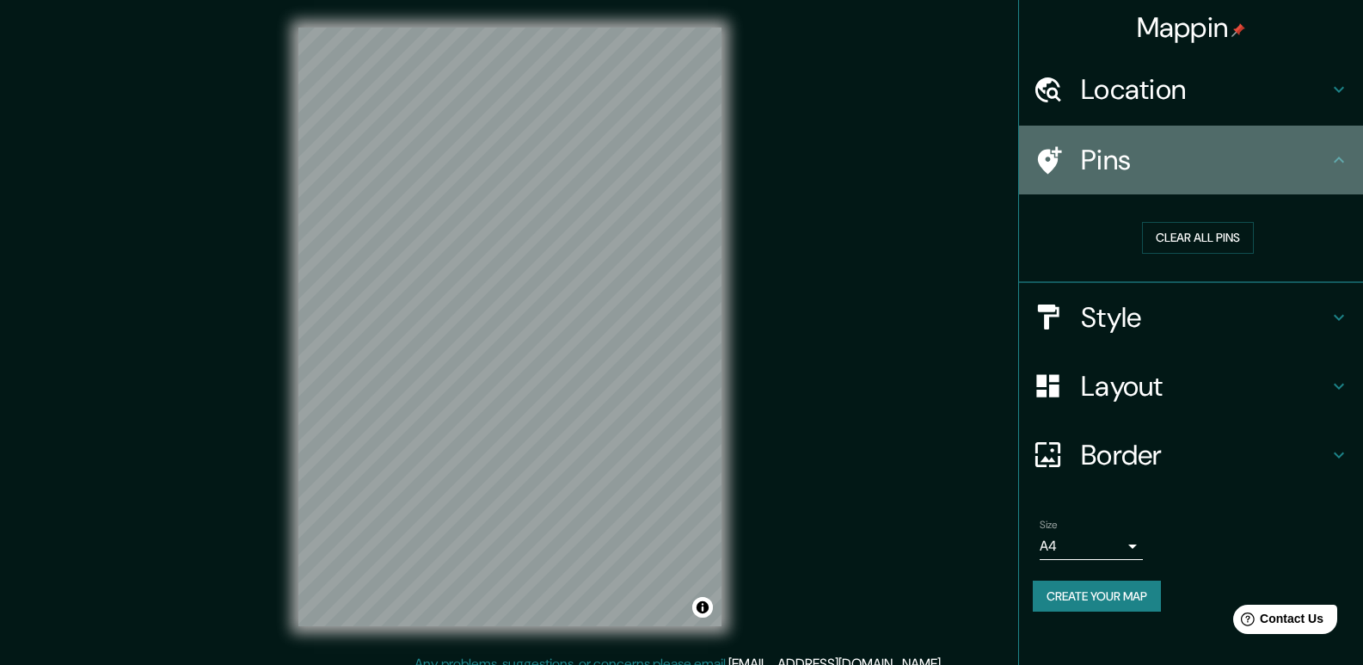
click at [1354, 164] on div "Pins" at bounding box center [1191, 160] width 344 height 69
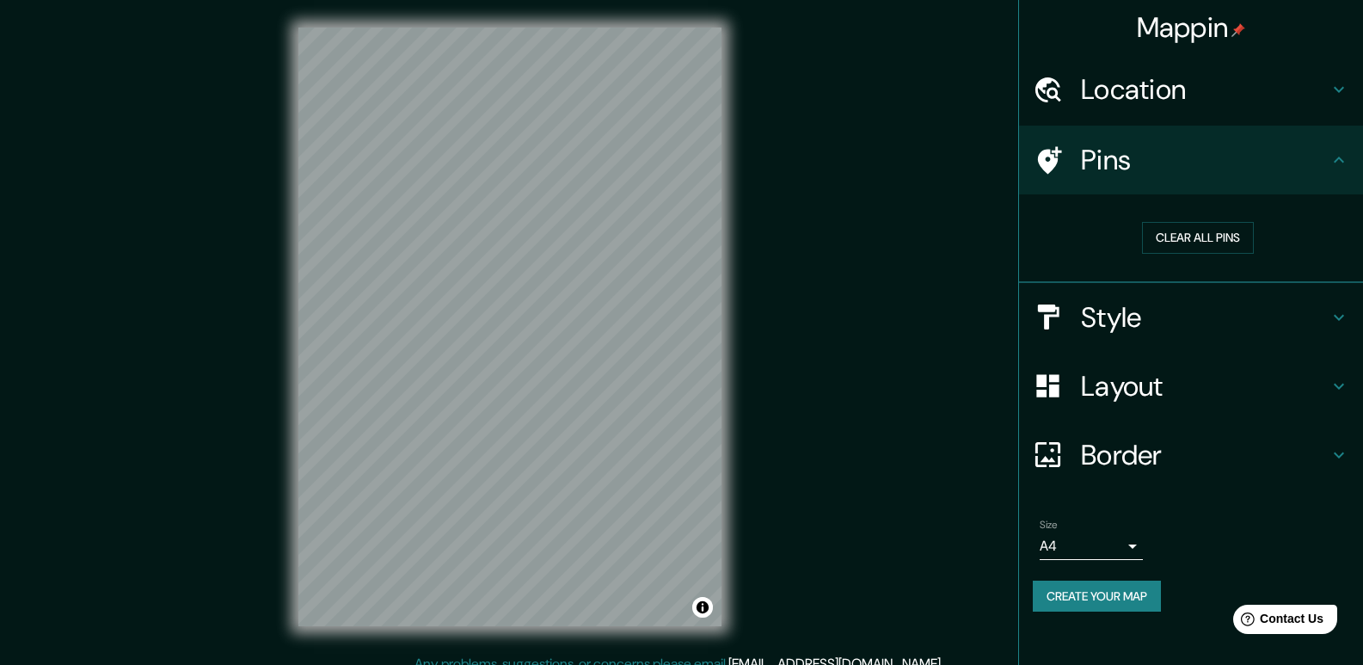
click at [1352, 164] on div "Pins" at bounding box center [1191, 160] width 344 height 69
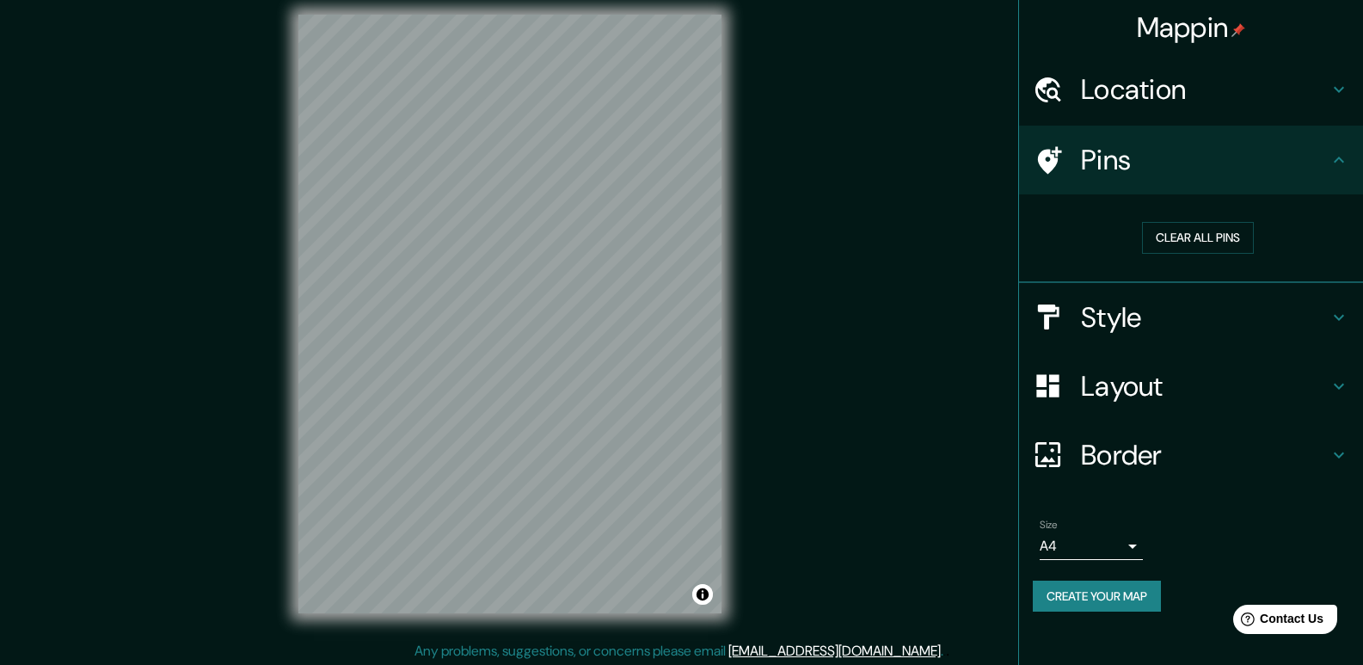
scroll to position [16, 0]
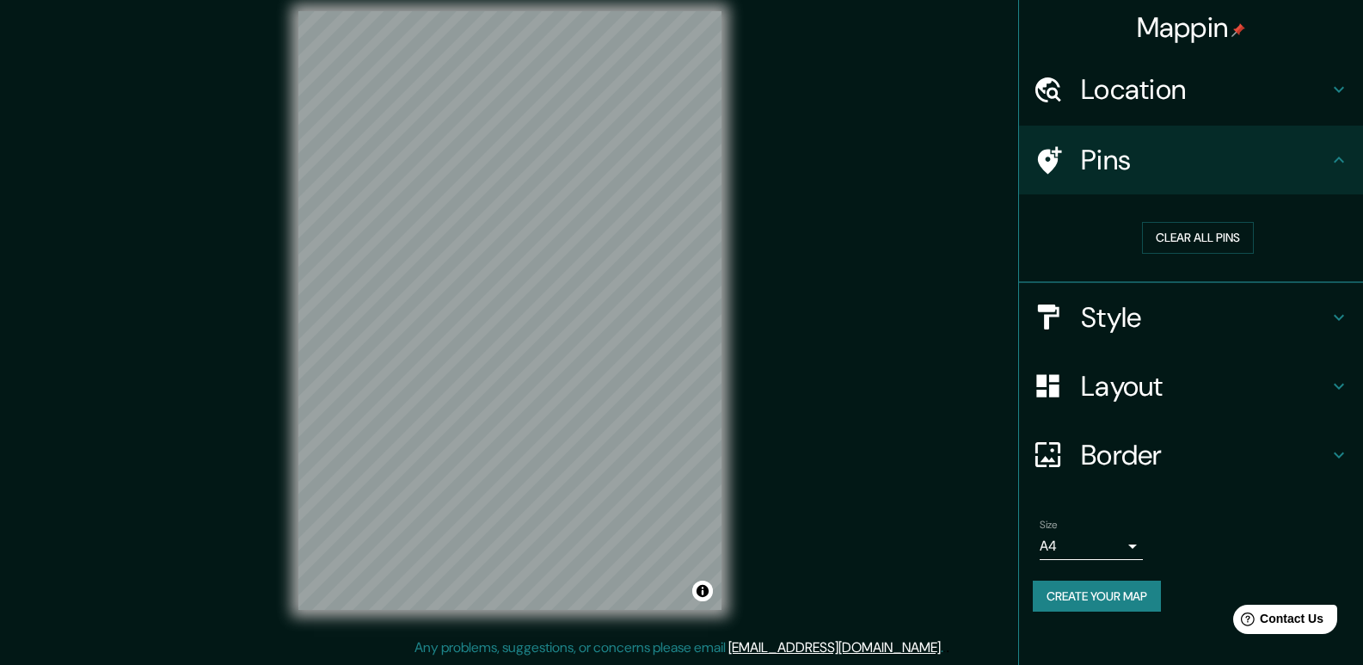
click at [1122, 532] on body "Mappin Location [GEOGRAPHIC_DATA], [GEOGRAPHIC_DATA], [GEOGRAPHIC_DATA] Pins Cl…" at bounding box center [681, 316] width 1363 height 665
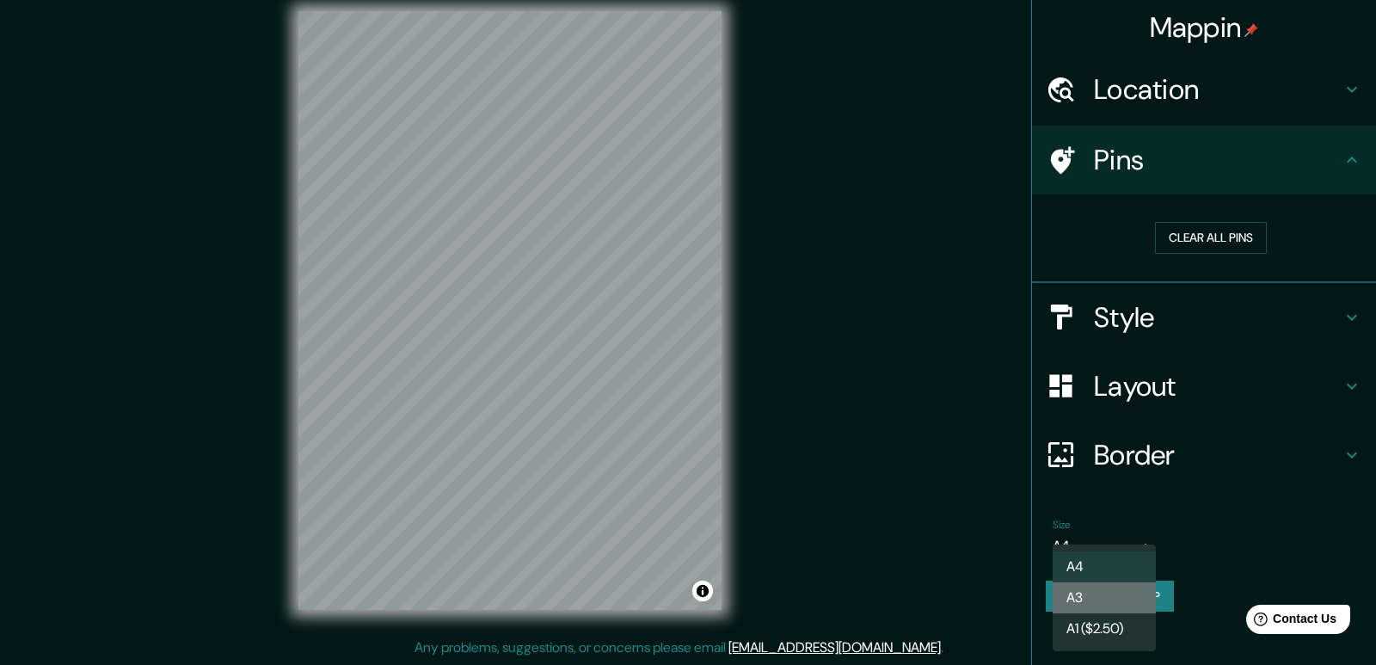
click at [1098, 600] on li "A3" at bounding box center [1104, 597] width 103 height 31
type input "a4"
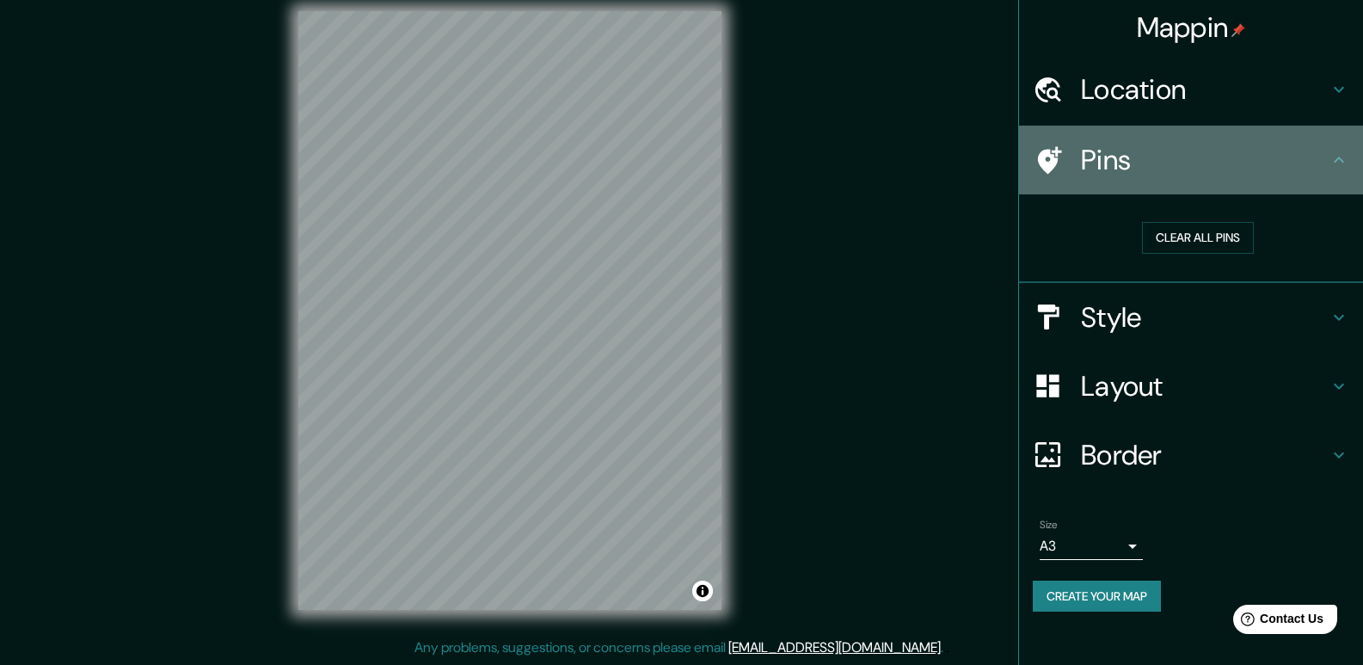
click at [1143, 156] on h4 "Pins" at bounding box center [1205, 160] width 248 height 34
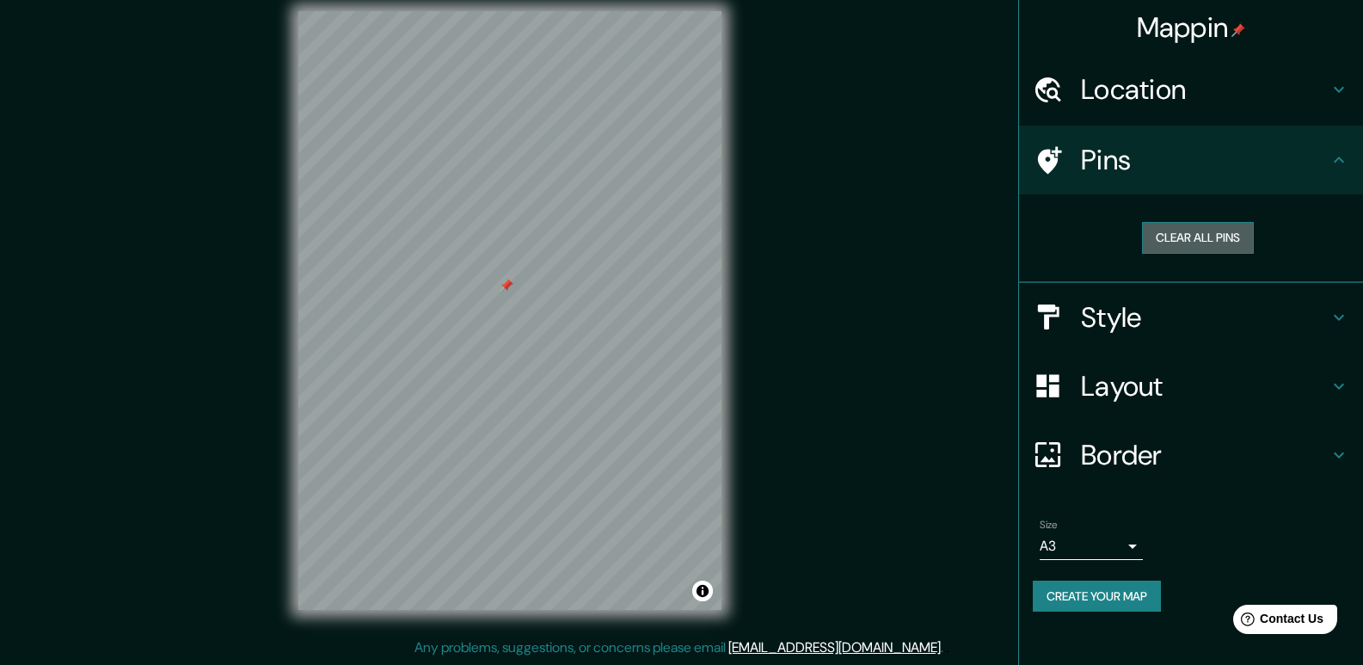
click at [1171, 240] on button "Clear all pins" at bounding box center [1198, 238] width 112 height 32
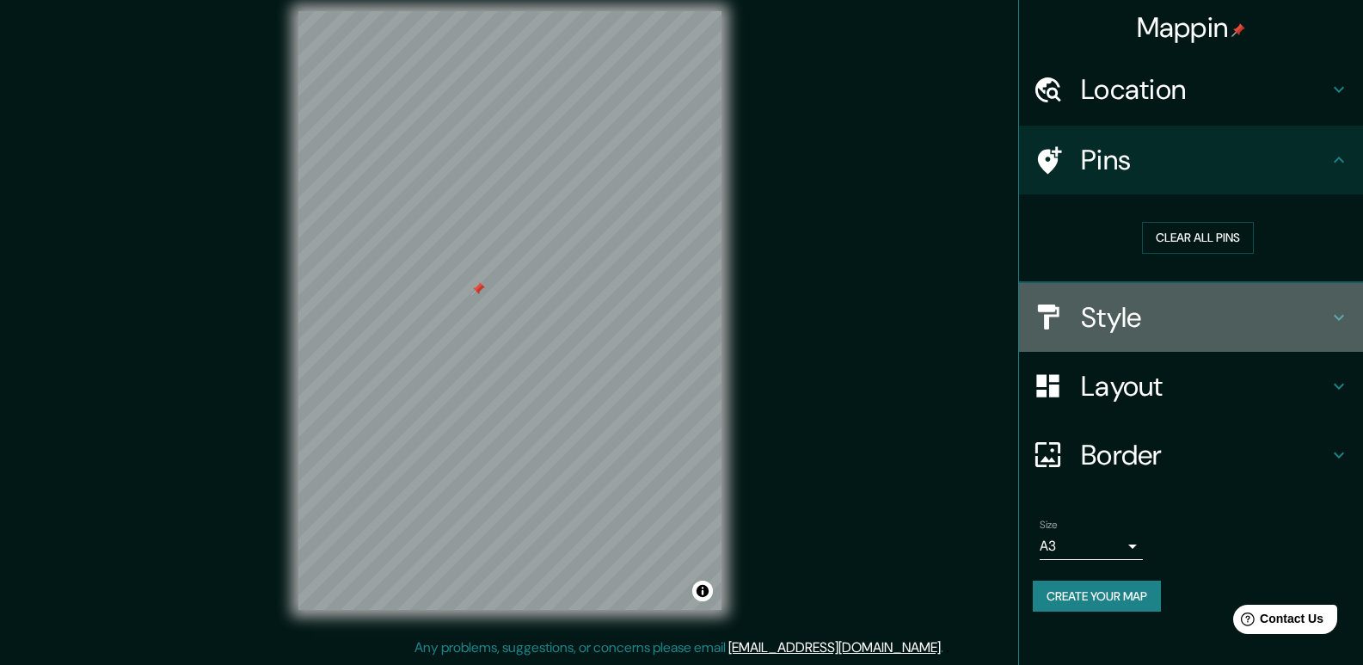
click at [1094, 319] on h4 "Style" at bounding box center [1205, 317] width 248 height 34
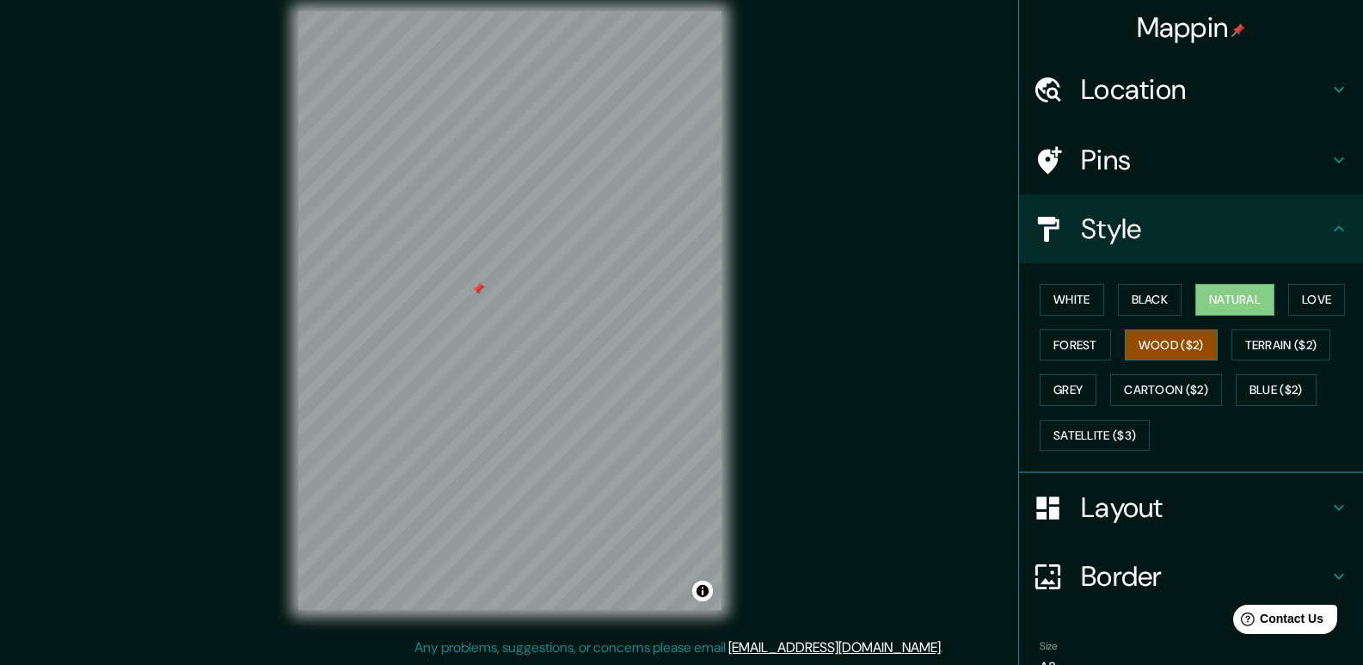
click at [1150, 329] on button "Wood ($2)" at bounding box center [1171, 345] width 93 height 32
click at [1158, 307] on button "Black" at bounding box center [1150, 300] width 65 height 32
drag, startPoint x: 1184, startPoint y: 288, endPoint x: 1191, endPoint y: 300, distance: 14.3
click at [1184, 288] on div "White Black Natural Love Forest Wood ($2) Terrain ($2) Grey Cartoon ($2) Blue (…" at bounding box center [1198, 367] width 330 height 181
click at [1196, 300] on button "Natural" at bounding box center [1235, 300] width 79 height 32
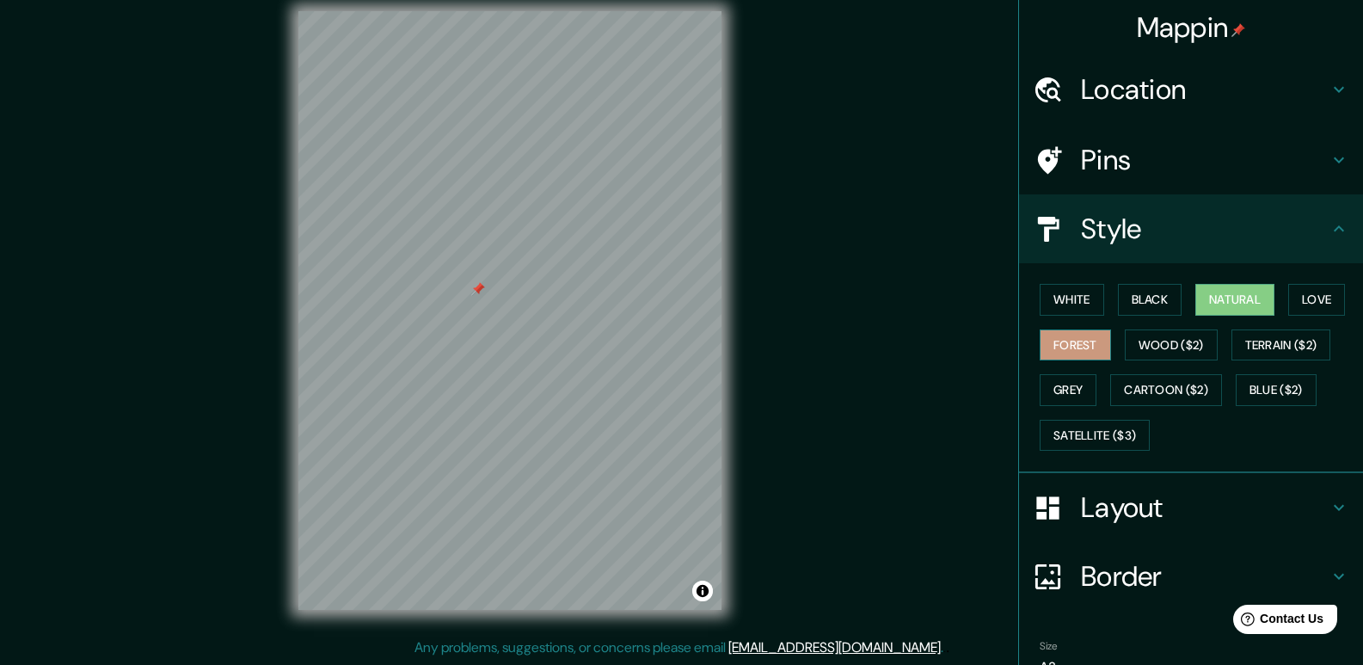
click at [1059, 330] on button "Forest" at bounding box center [1075, 345] width 71 height 32
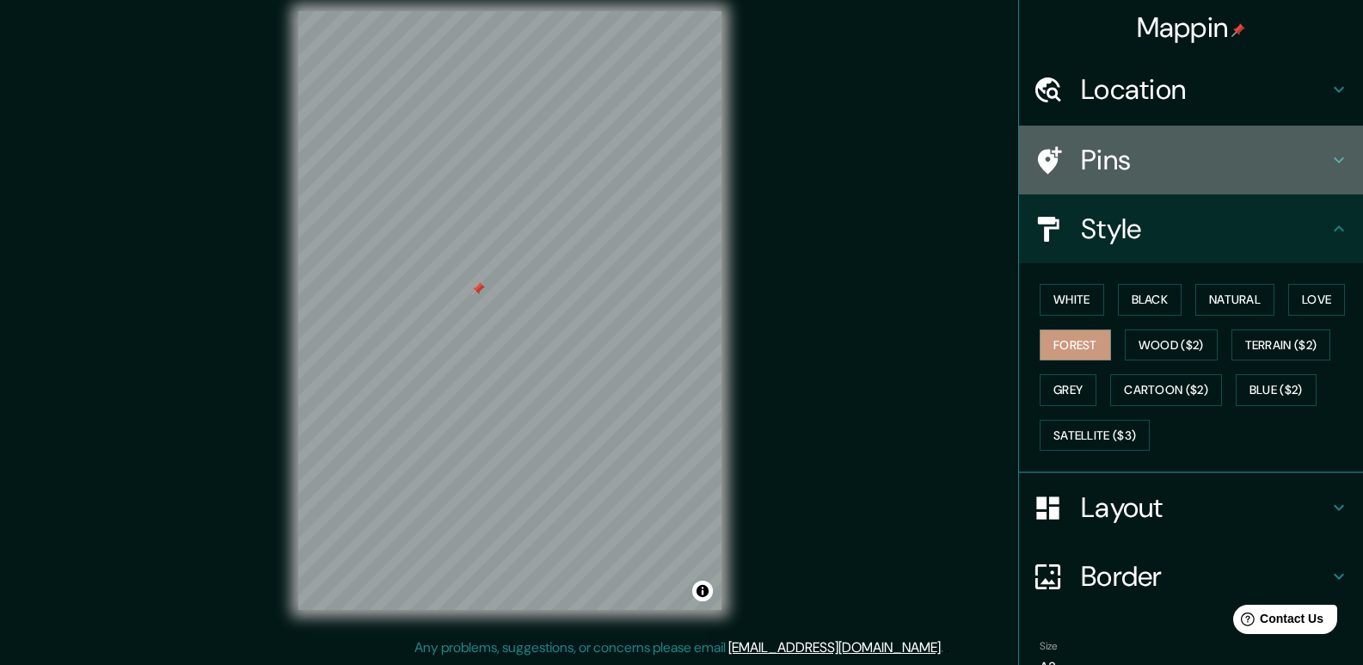
click at [1173, 154] on h4 "Pins" at bounding box center [1205, 160] width 248 height 34
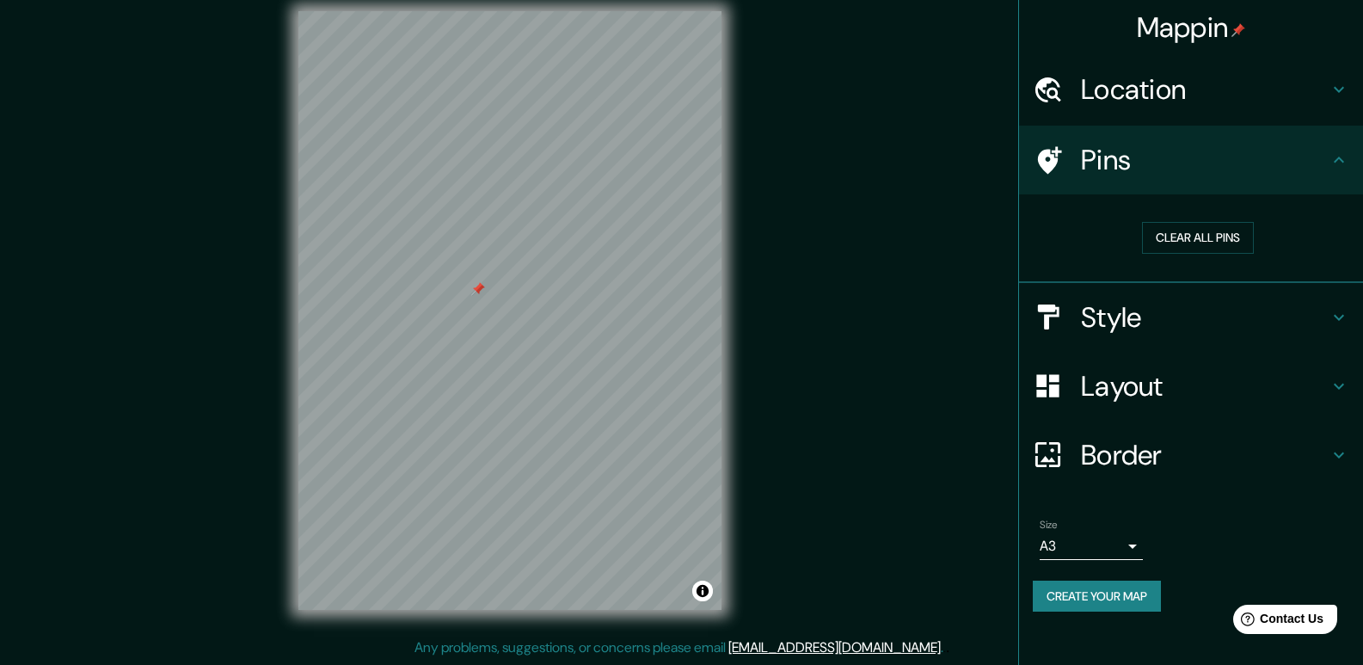
click at [1173, 154] on h4 "Pins" at bounding box center [1205, 160] width 248 height 34
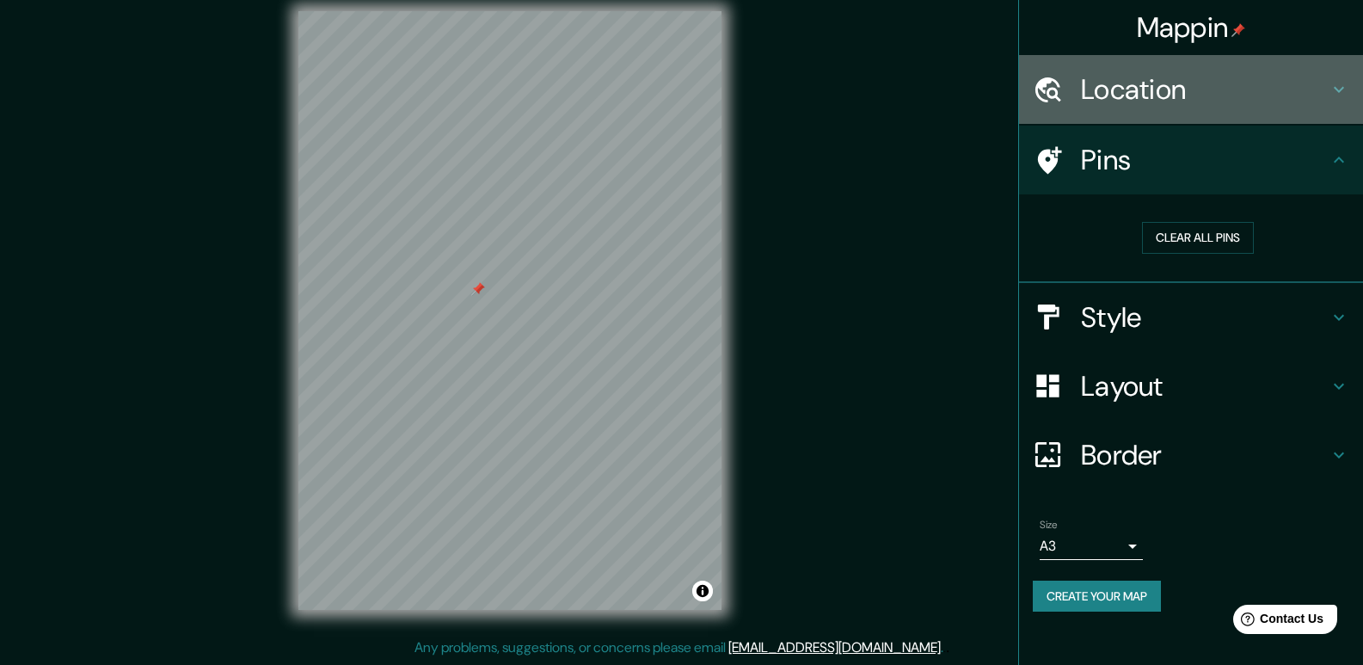
click at [1168, 102] on h4 "Location" at bounding box center [1205, 89] width 248 height 34
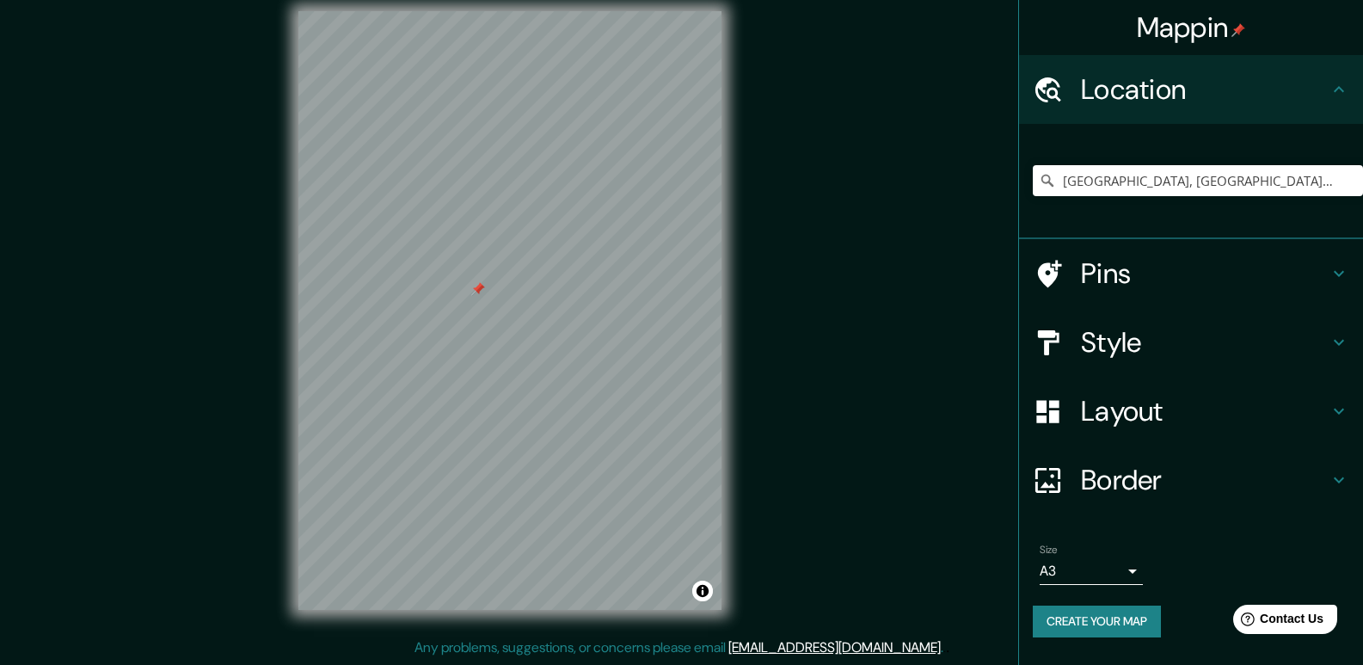
click at [1168, 102] on h4 "Location" at bounding box center [1205, 89] width 248 height 34
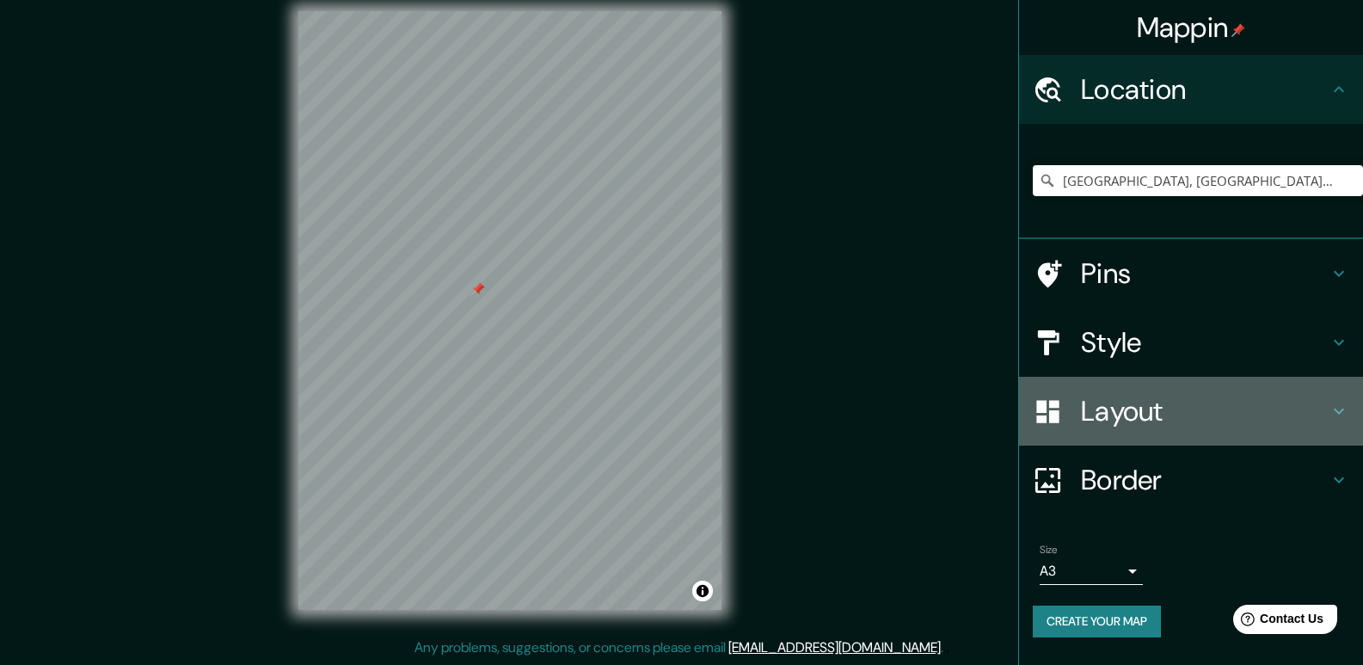
click at [1138, 410] on h4 "Layout" at bounding box center [1205, 411] width 248 height 34
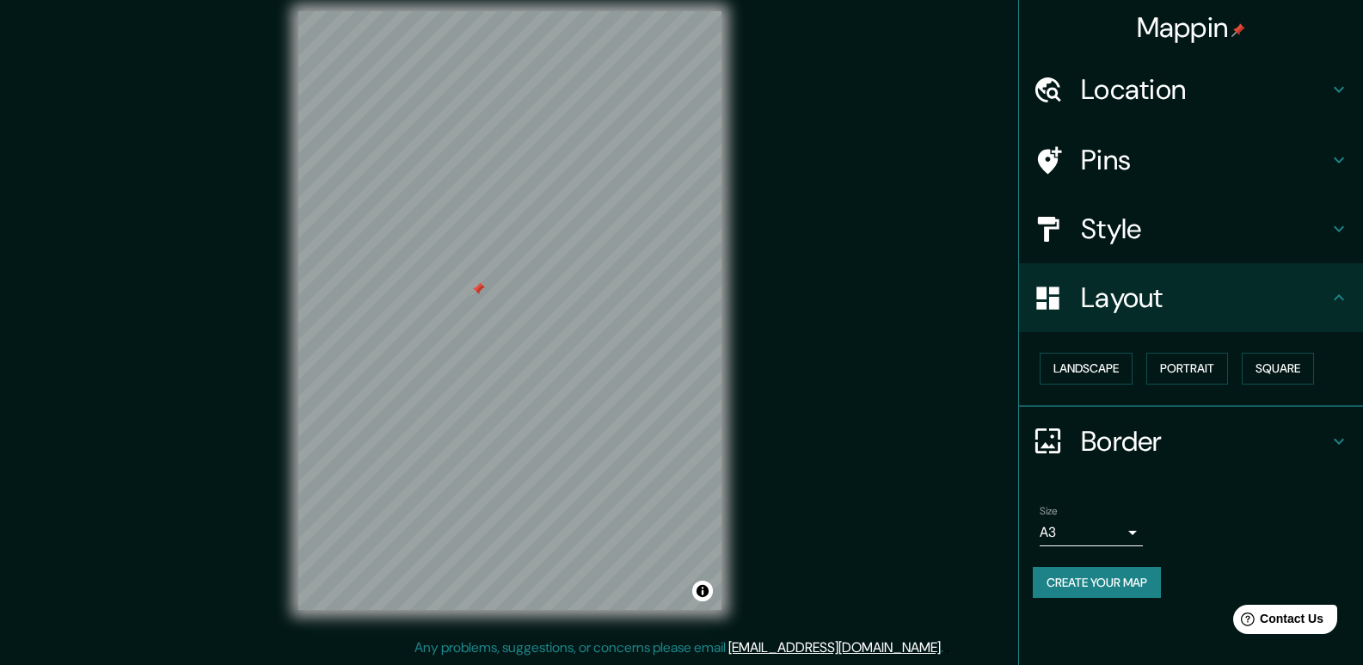
click at [1137, 441] on h4 "Border" at bounding box center [1205, 441] width 248 height 34
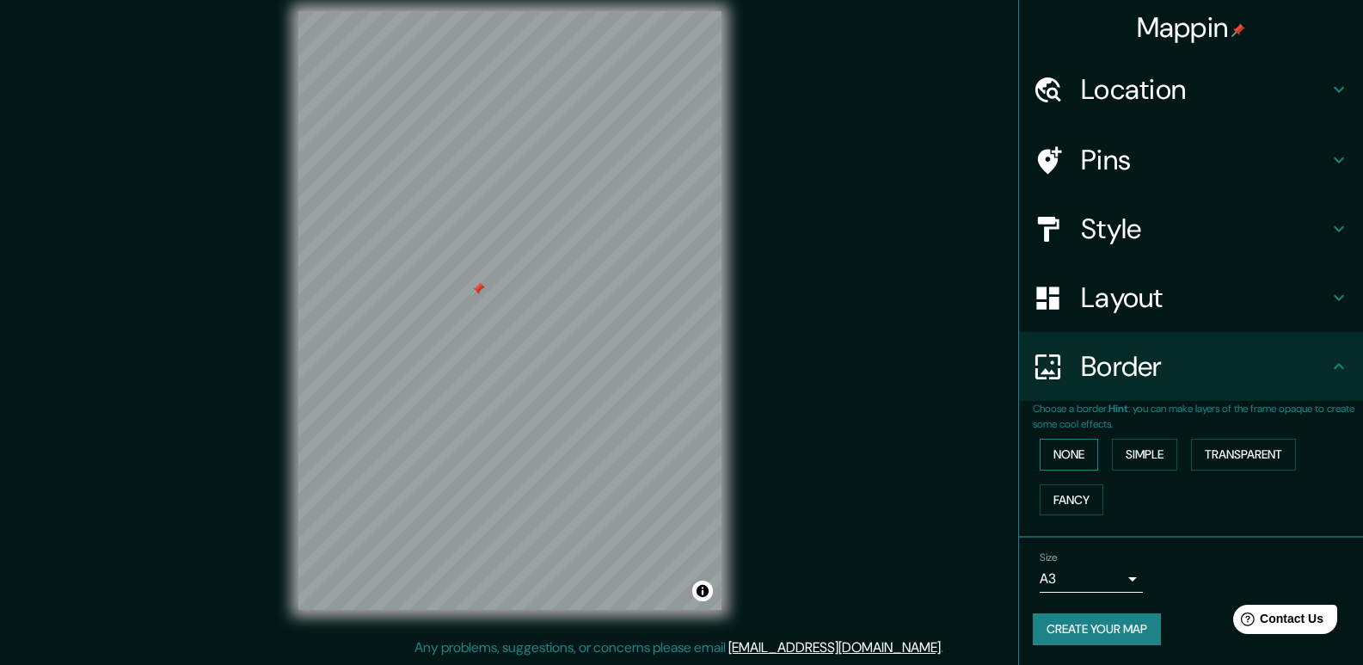
click at [1069, 449] on button "None" at bounding box center [1069, 455] width 58 height 32
click at [1142, 454] on button "Simple" at bounding box center [1144, 455] width 65 height 32
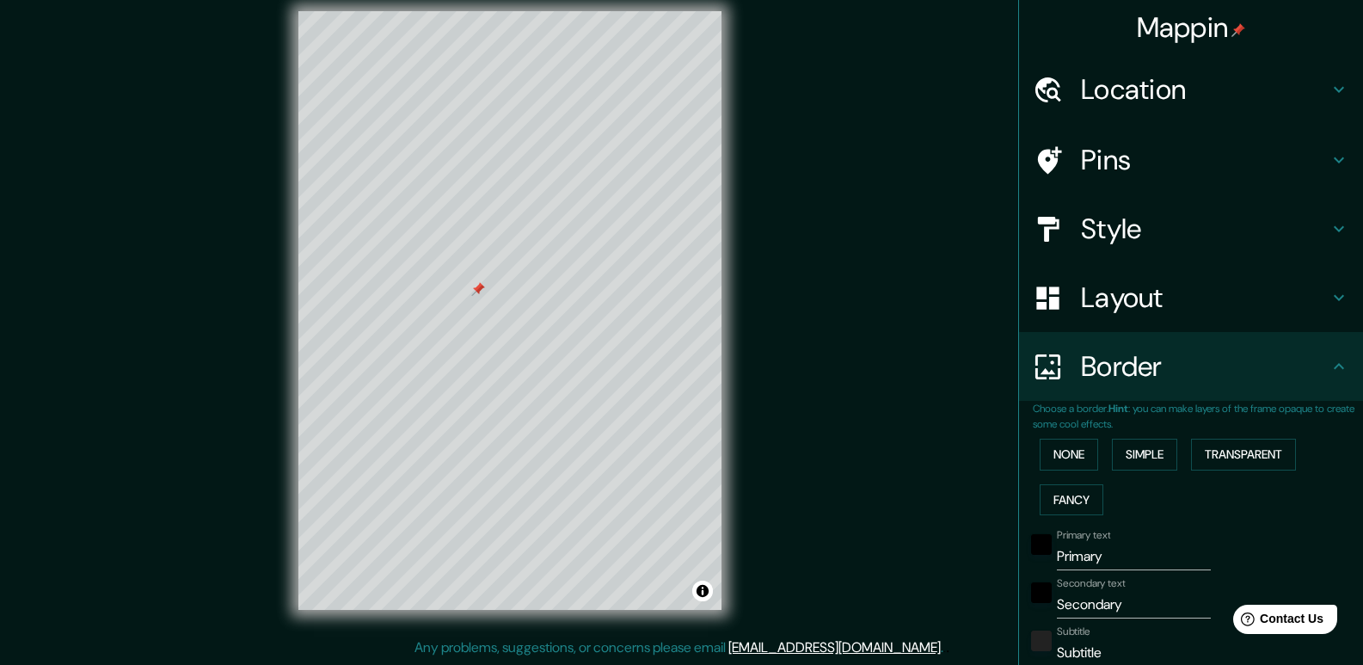
click at [1095, 452] on div "None Simple Transparent Fancy" at bounding box center [1198, 477] width 330 height 90
click at [1083, 452] on button "None" at bounding box center [1069, 455] width 58 height 32
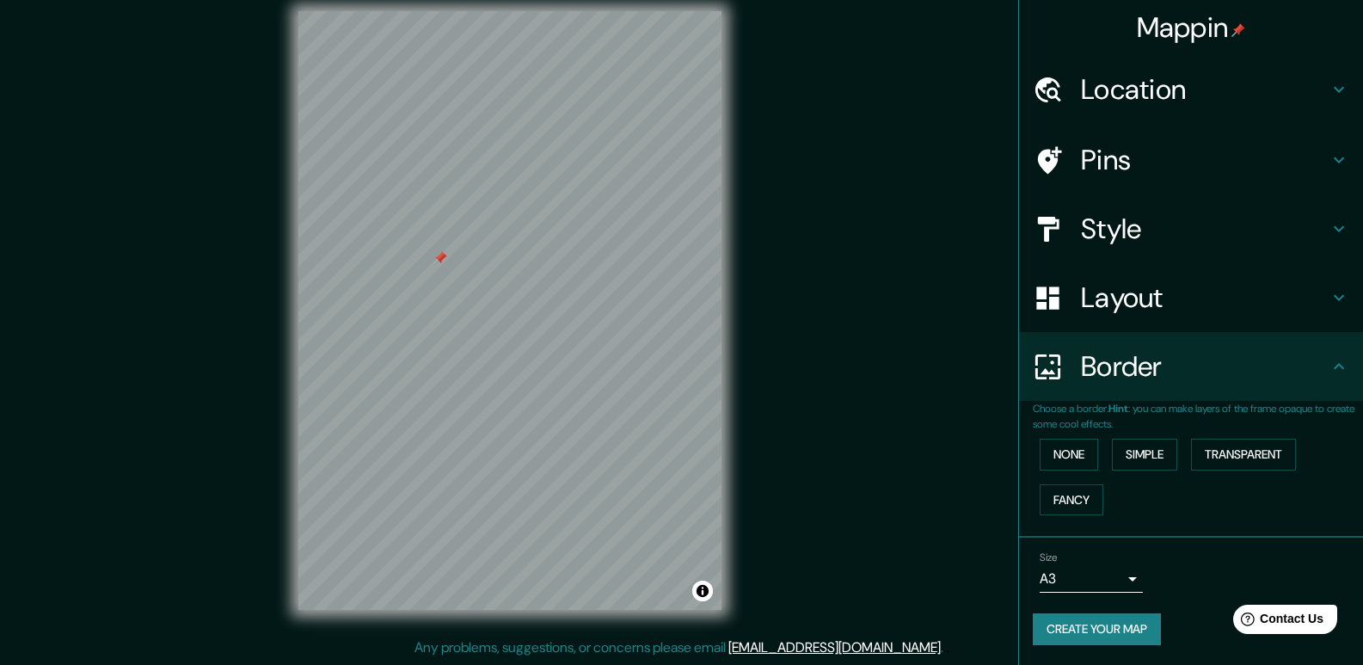
click at [1160, 216] on h4 "Style" at bounding box center [1205, 229] width 248 height 34
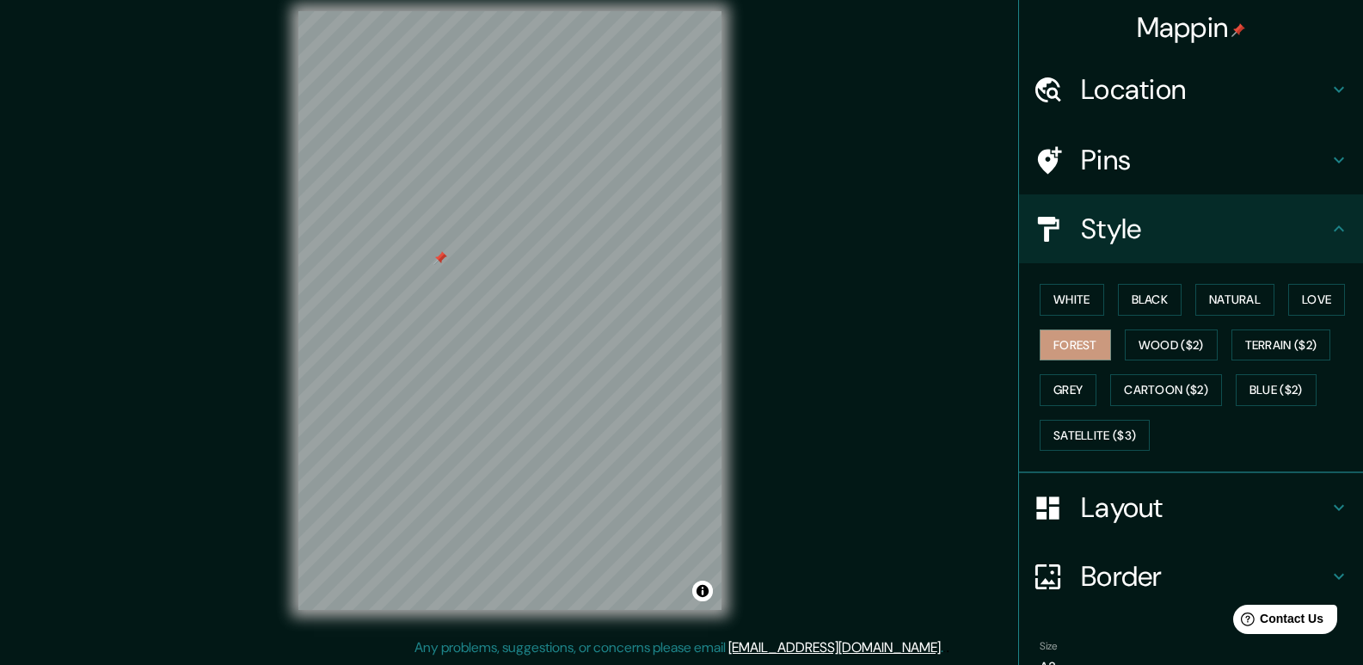
click at [1160, 216] on h4 "Style" at bounding box center [1205, 229] width 248 height 34
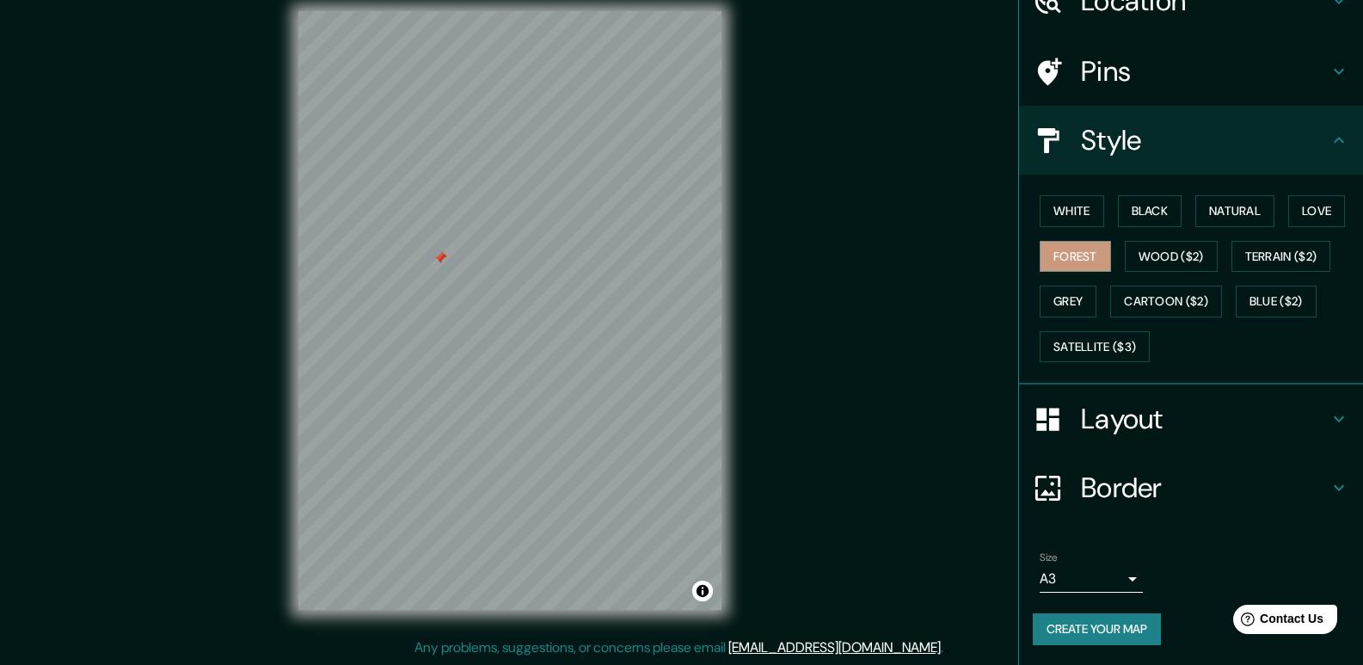
scroll to position [89, 0]
click at [1158, 481] on h4 "Border" at bounding box center [1205, 487] width 248 height 34
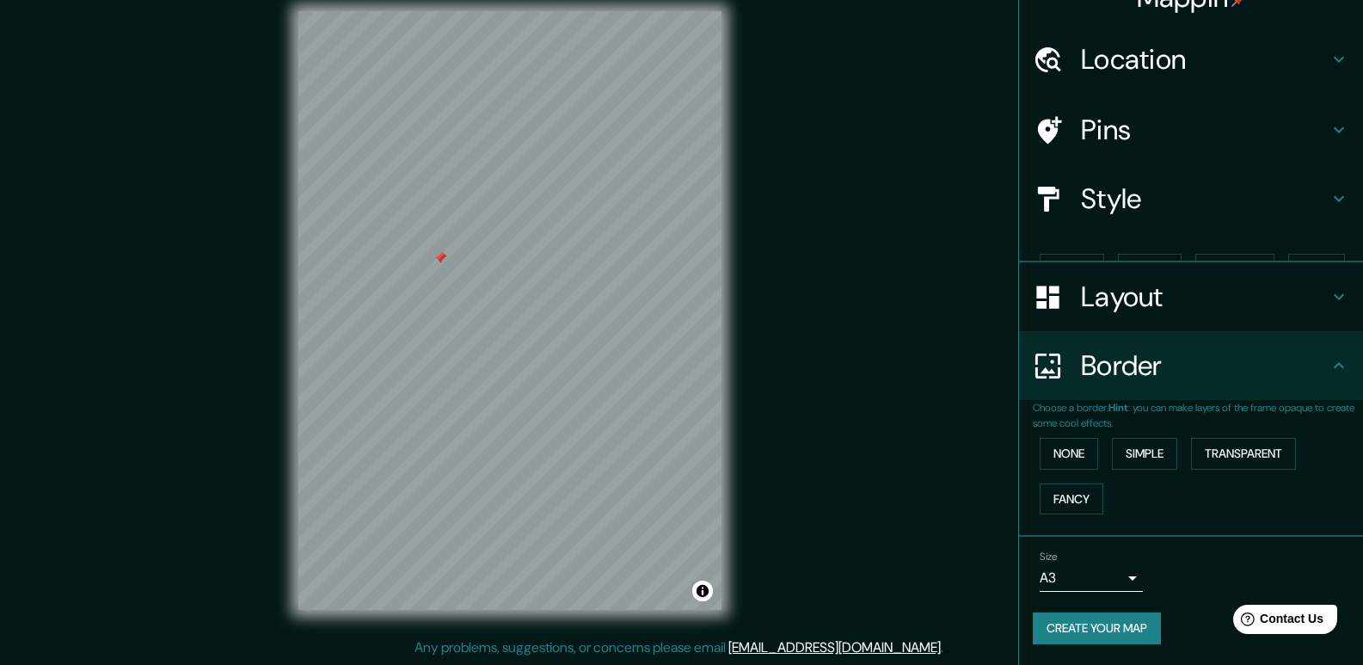
scroll to position [1, 0]
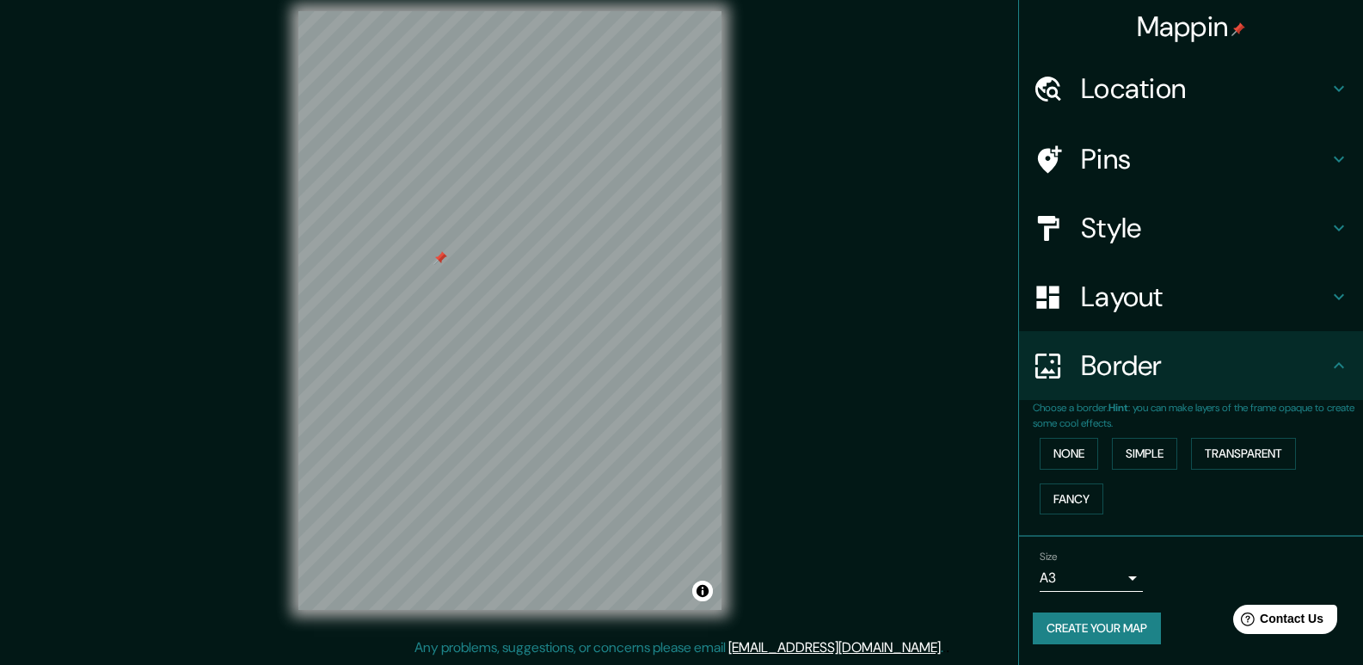
click at [1163, 304] on h4 "Layout" at bounding box center [1205, 297] width 248 height 34
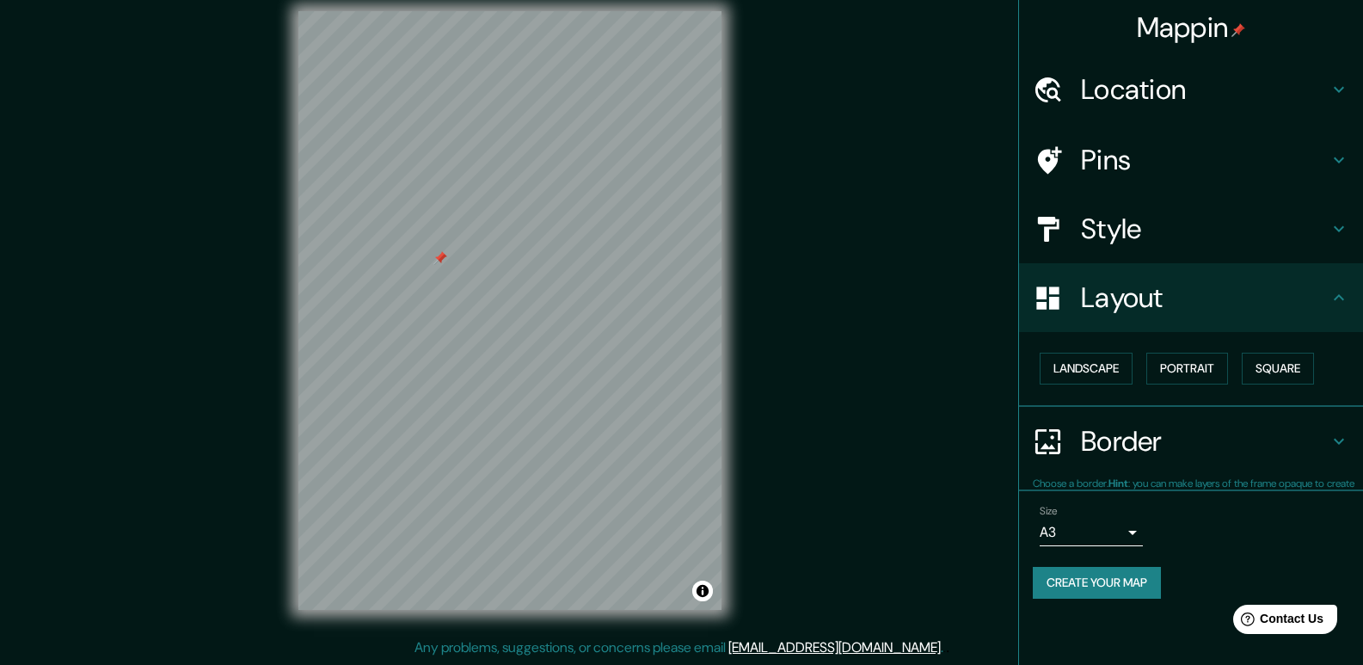
scroll to position [0, 0]
click at [1202, 211] on div "Style" at bounding box center [1191, 228] width 344 height 69
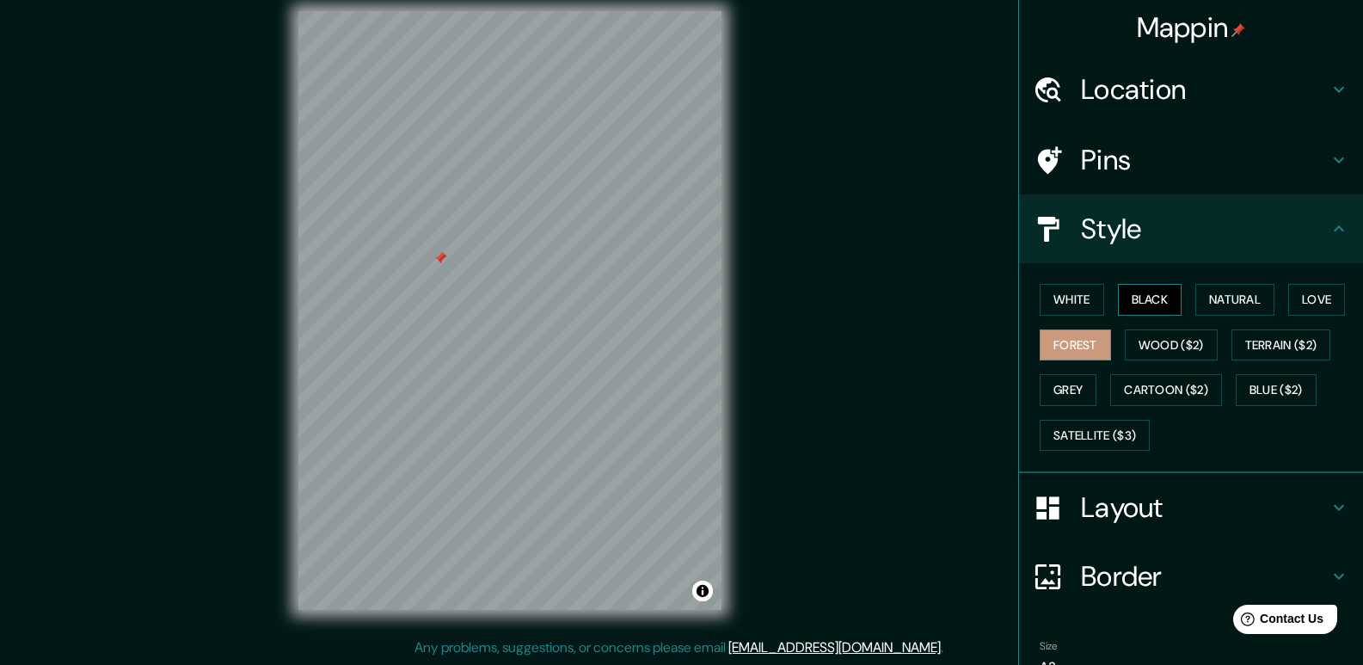
click at [1129, 306] on button "Black" at bounding box center [1150, 300] width 65 height 32
click at [1071, 287] on button "White" at bounding box center [1072, 300] width 65 height 32
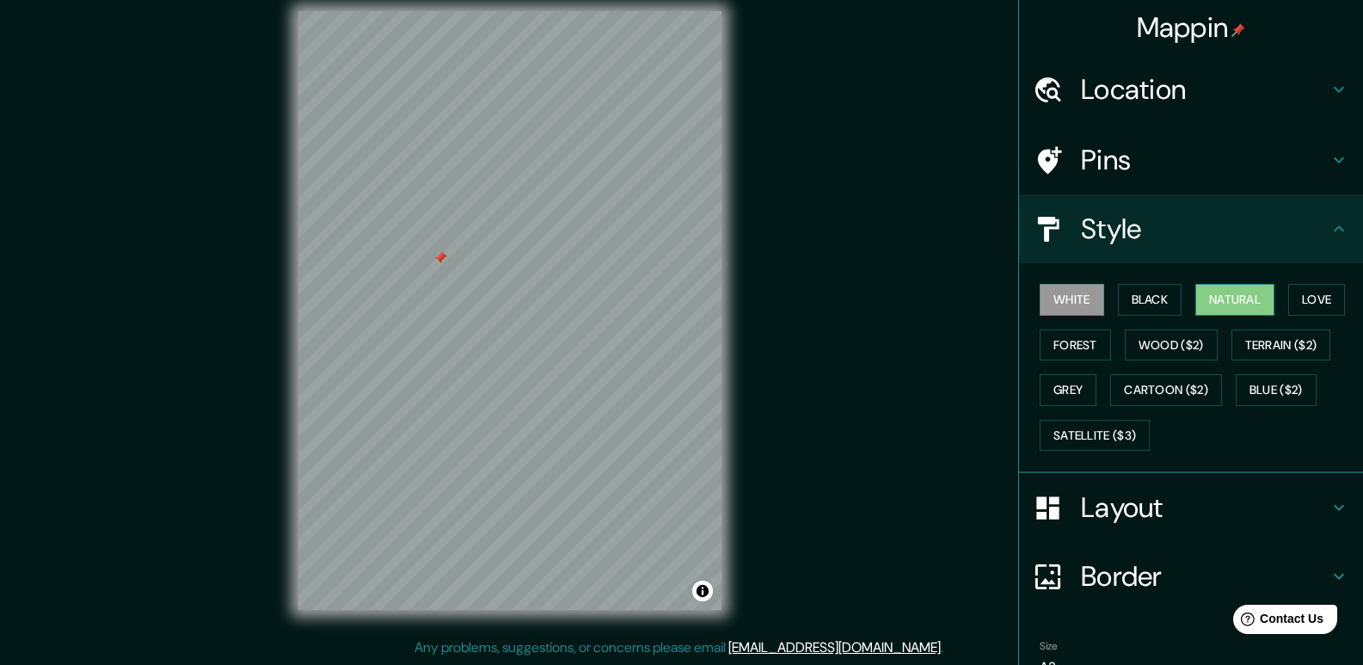
click at [1261, 293] on button "Natural" at bounding box center [1235, 300] width 79 height 32
click at [1298, 298] on button "Love" at bounding box center [1317, 300] width 57 height 32
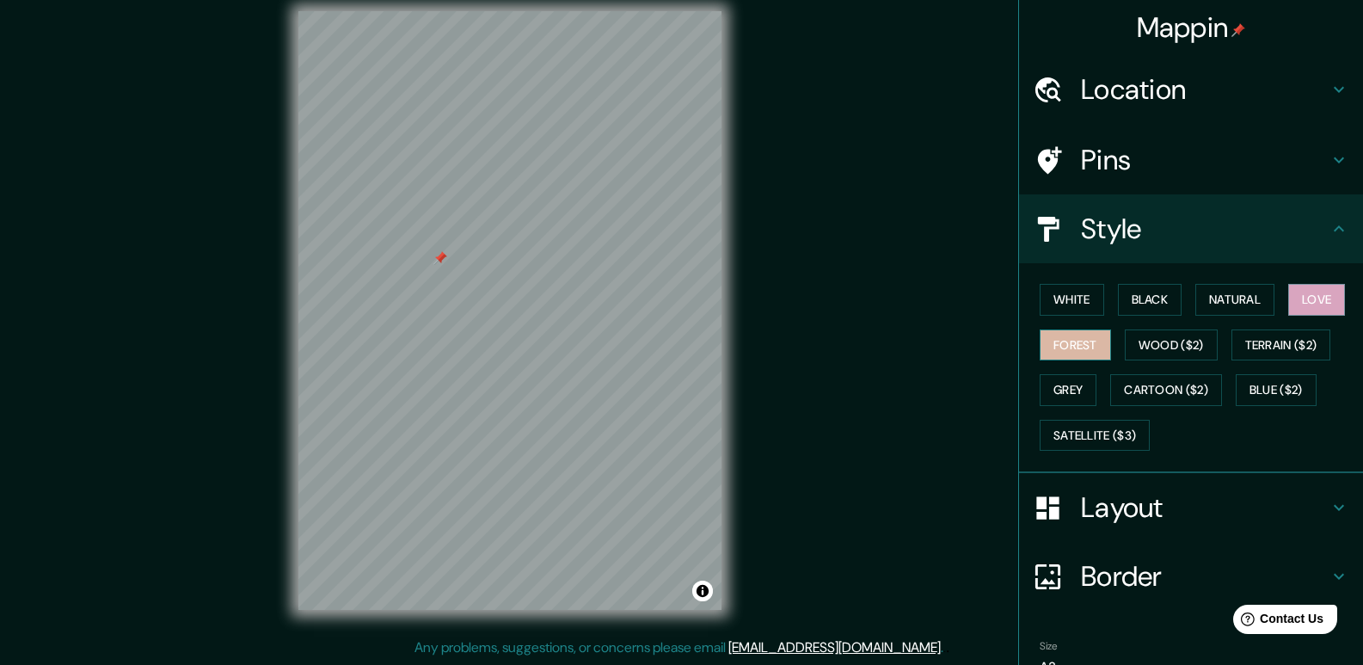
click at [1046, 337] on button "Forest" at bounding box center [1075, 345] width 71 height 32
click at [1045, 392] on button "Grey" at bounding box center [1068, 390] width 57 height 32
click at [1057, 343] on button "Forest" at bounding box center [1075, 345] width 71 height 32
